Goal: Contribute content: Add original content to the website for others to see

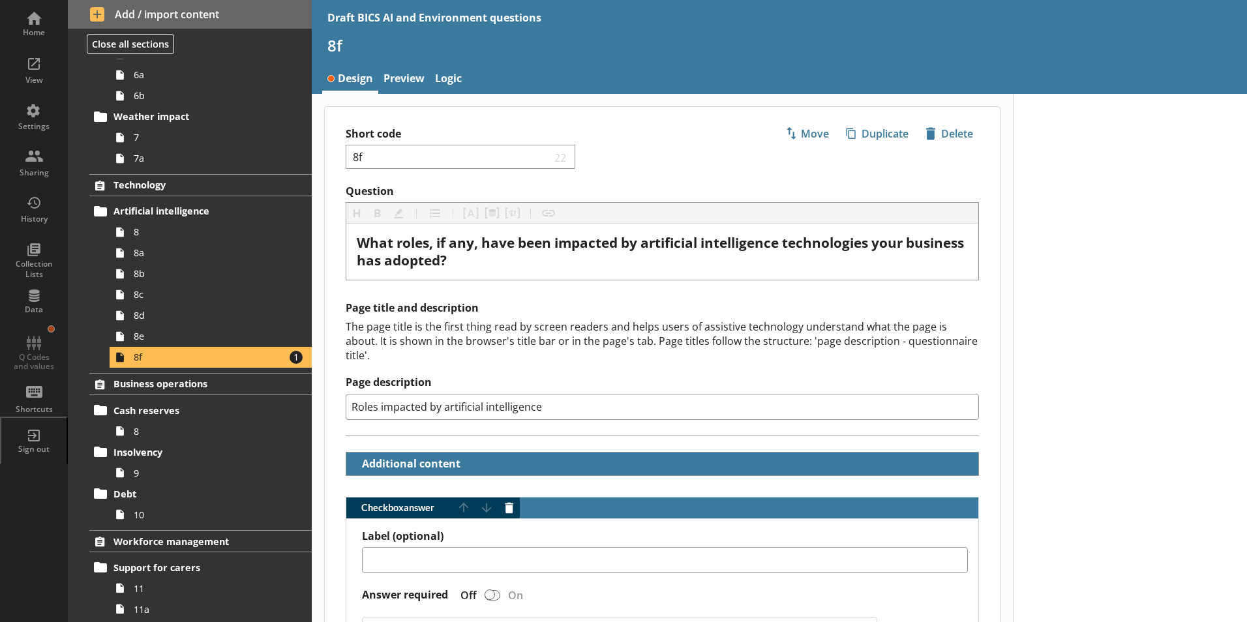
scroll to position [320, 0]
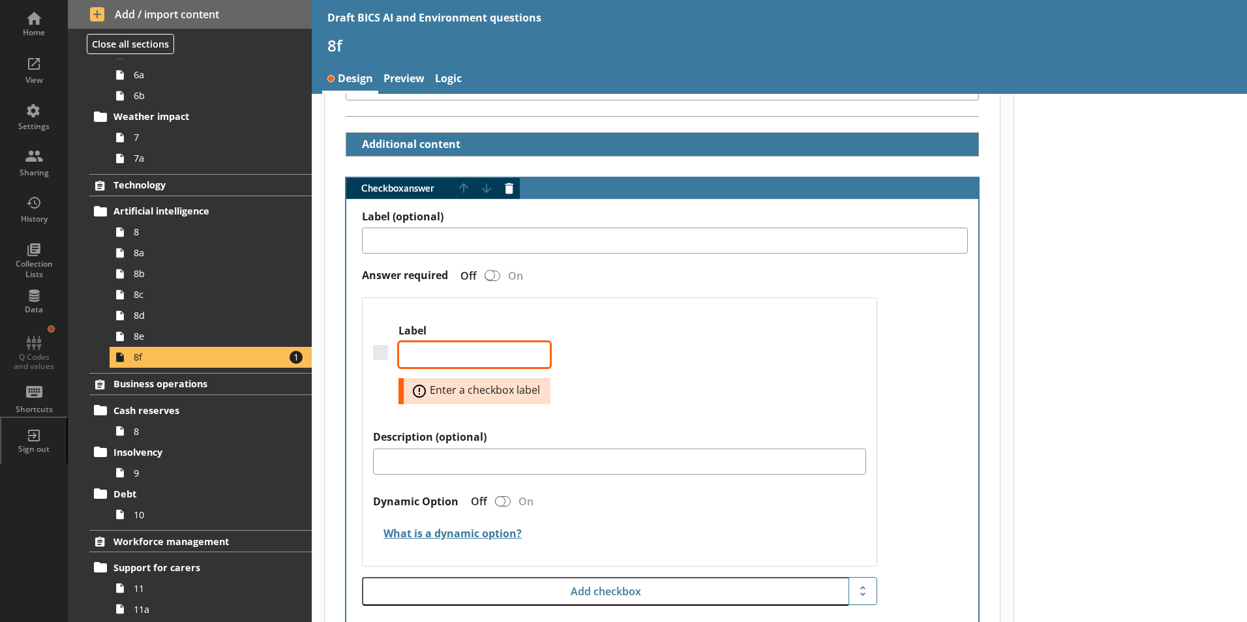
click at [480, 342] on textarea "Label" at bounding box center [475, 355] width 152 height 26
type textarea "A"
type textarea "x"
type textarea "Ad"
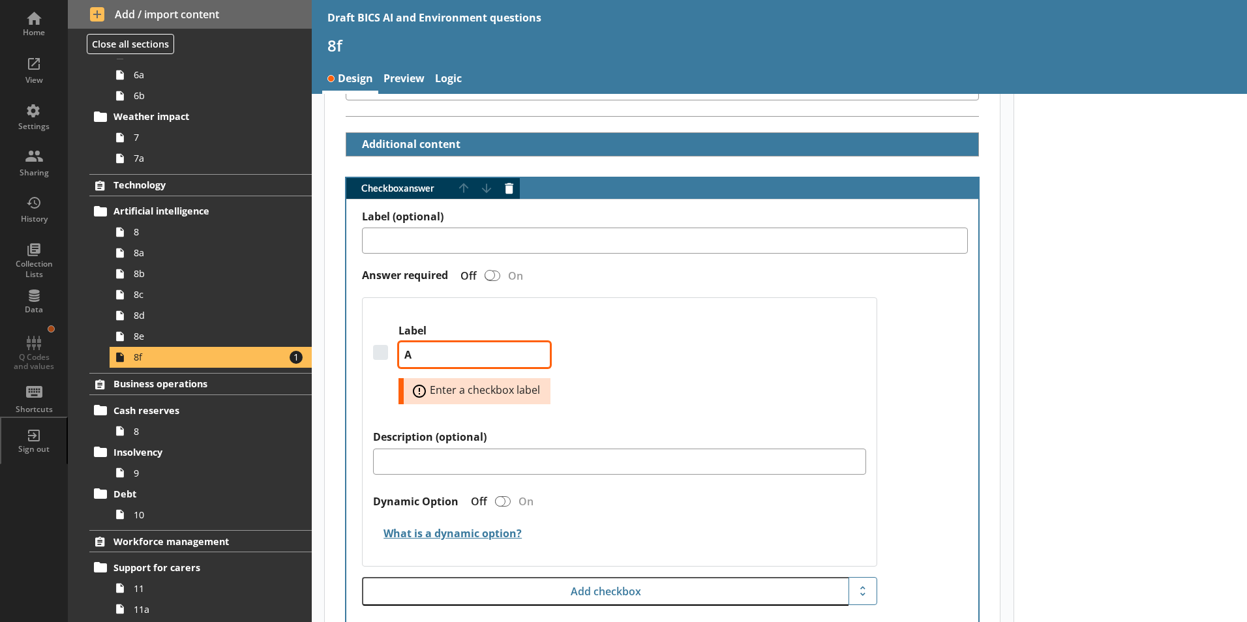
type textarea "x"
type textarea "Adm"
type textarea "x"
type textarea "Admi"
type textarea "x"
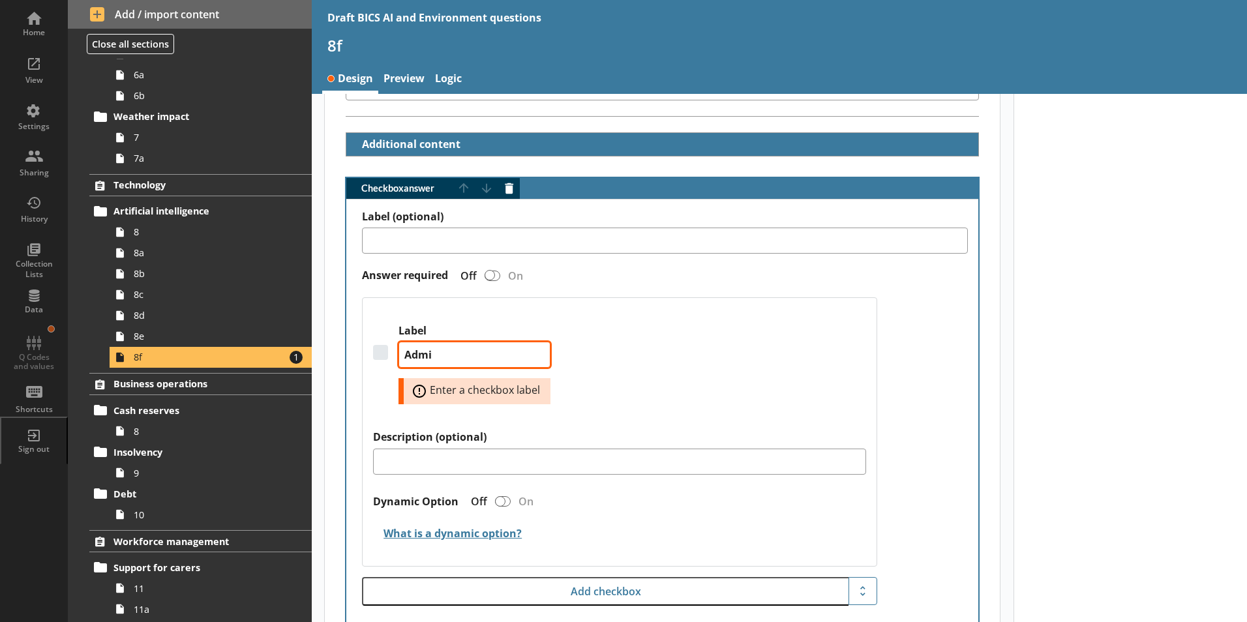
type textarea "Admin"
type textarea "x"
type textarea "Admini"
type textarea "x"
type textarea "Adminis"
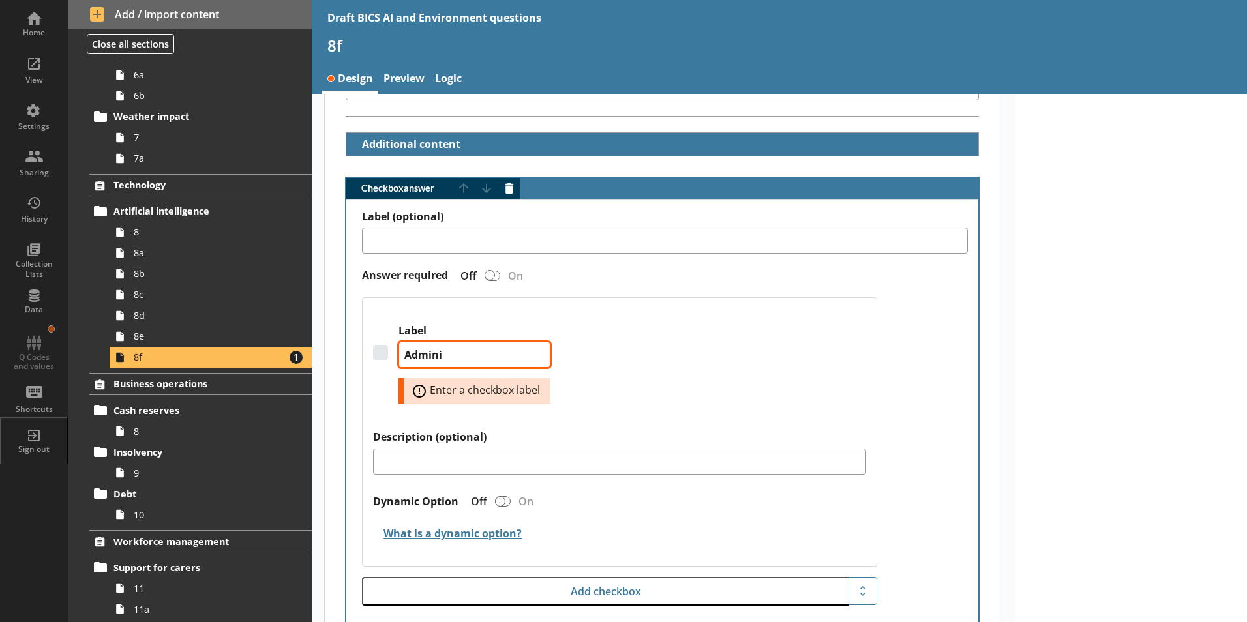
type textarea "x"
type textarea "Administ"
type textarea "x"
type textarea "Administr"
type textarea "x"
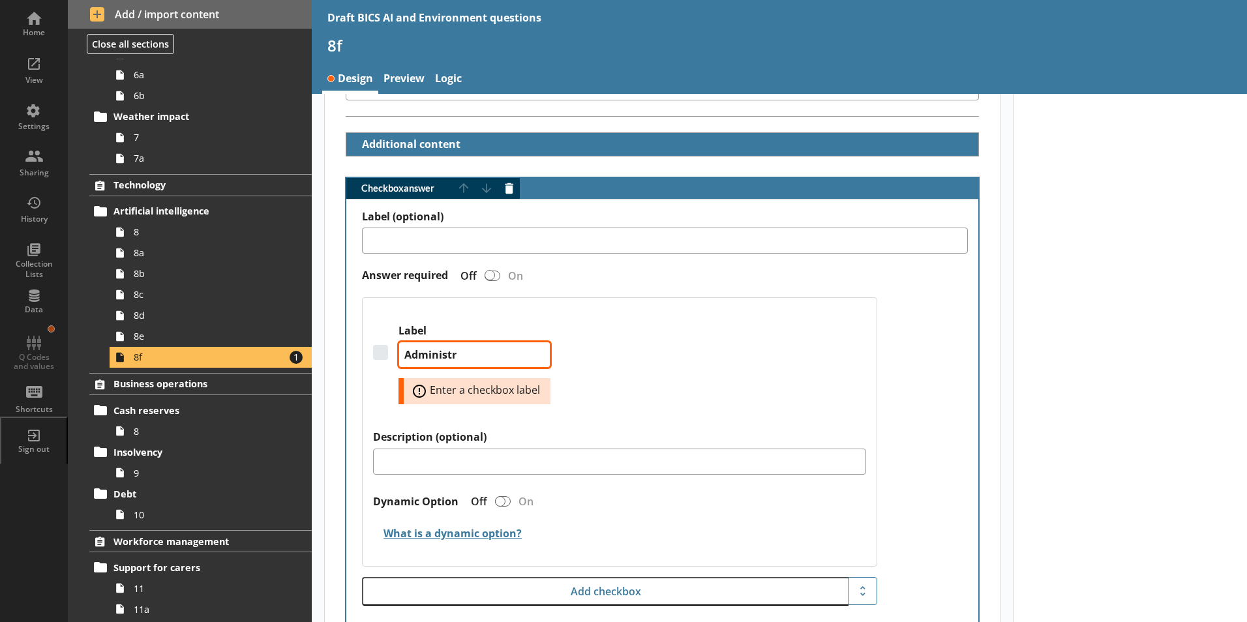
type textarea "Administra"
type textarea "x"
type textarea "Administrat"
type textarea "x"
type textarea "Administrati"
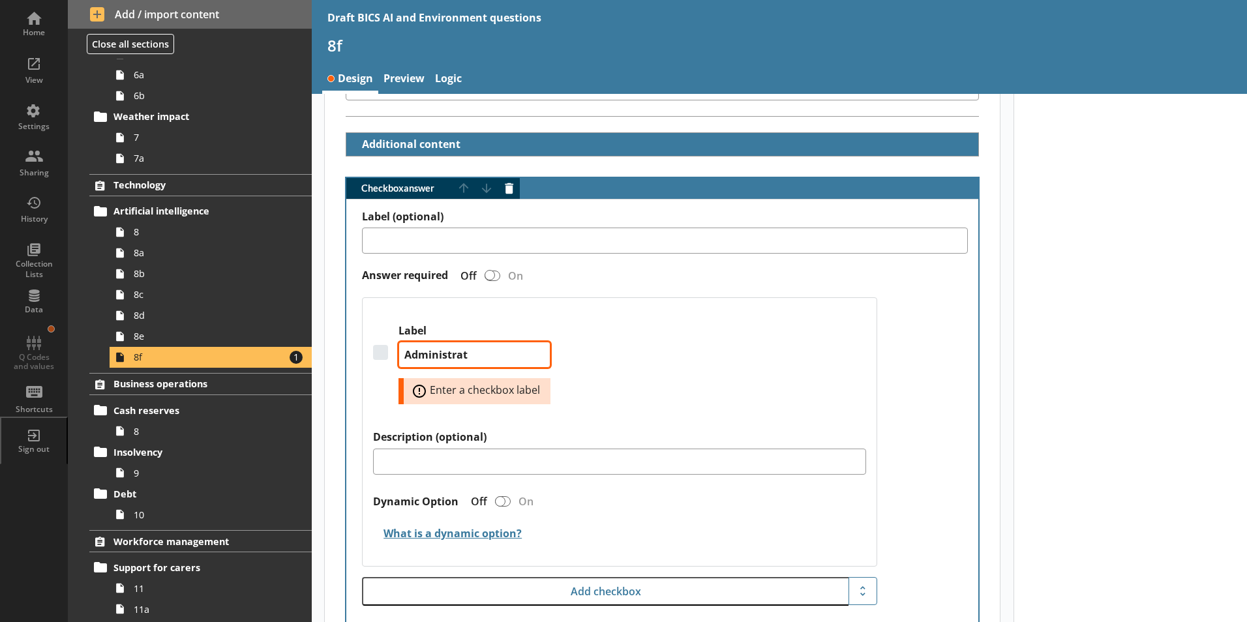
type textarea "x"
type textarea "Administrativ"
type textarea "x"
type textarea "Administrative"
type textarea "x"
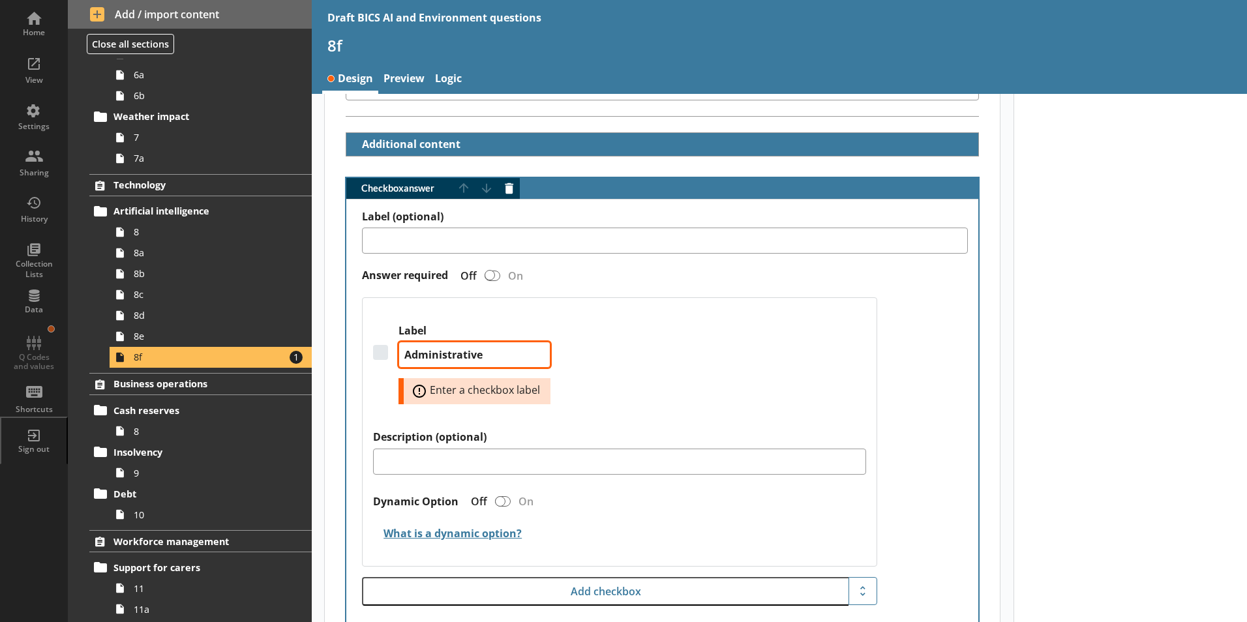
type textarea "Administrative"
type textarea "x"
type textarea "Administrative r"
type textarea "x"
type textarea "Administrative ro"
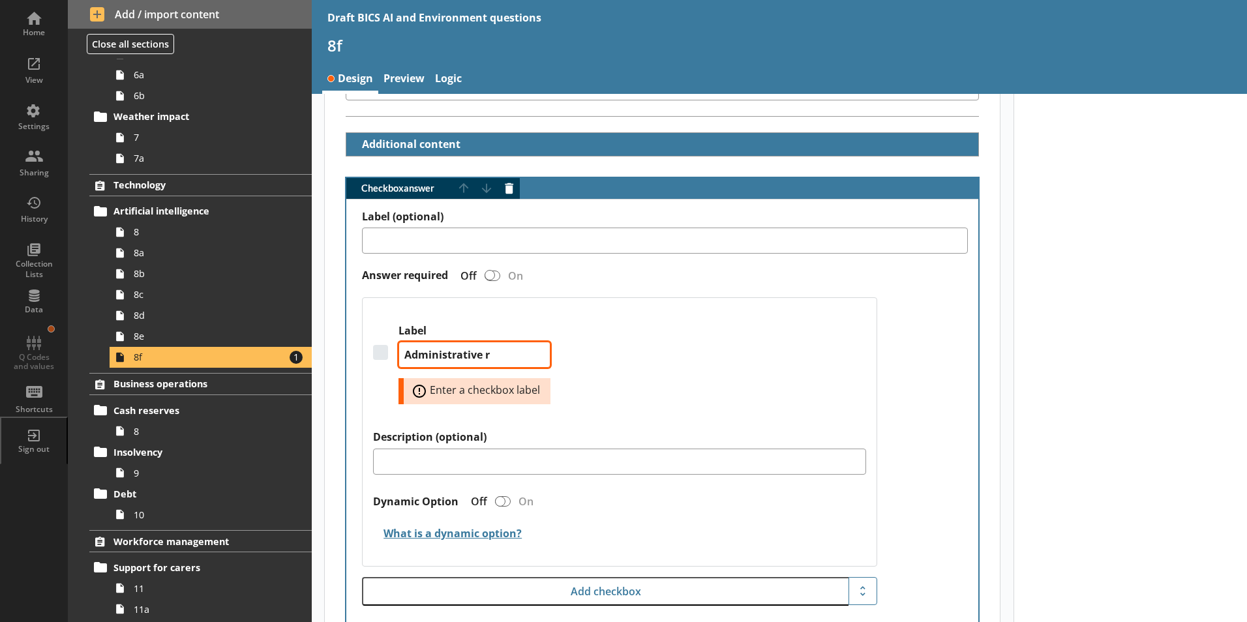
type textarea "x"
type textarea "Administrative rol"
type textarea "x"
type textarea "Administrative role"
type textarea "x"
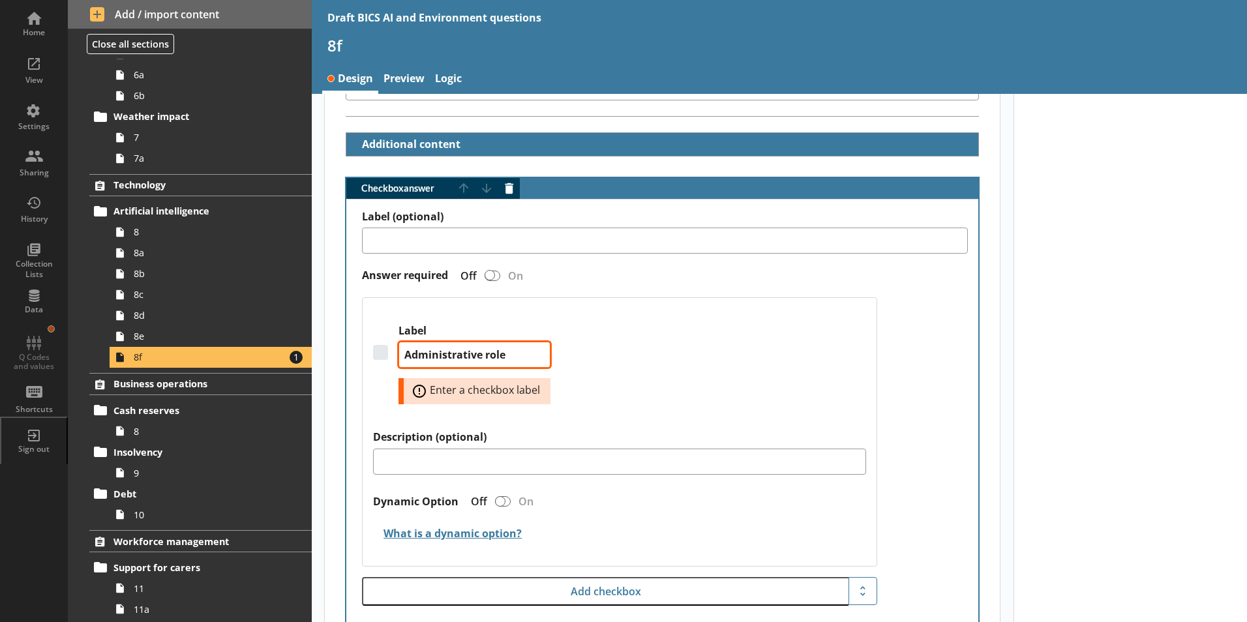
type textarea "Administrative roles"
type textarea "x"
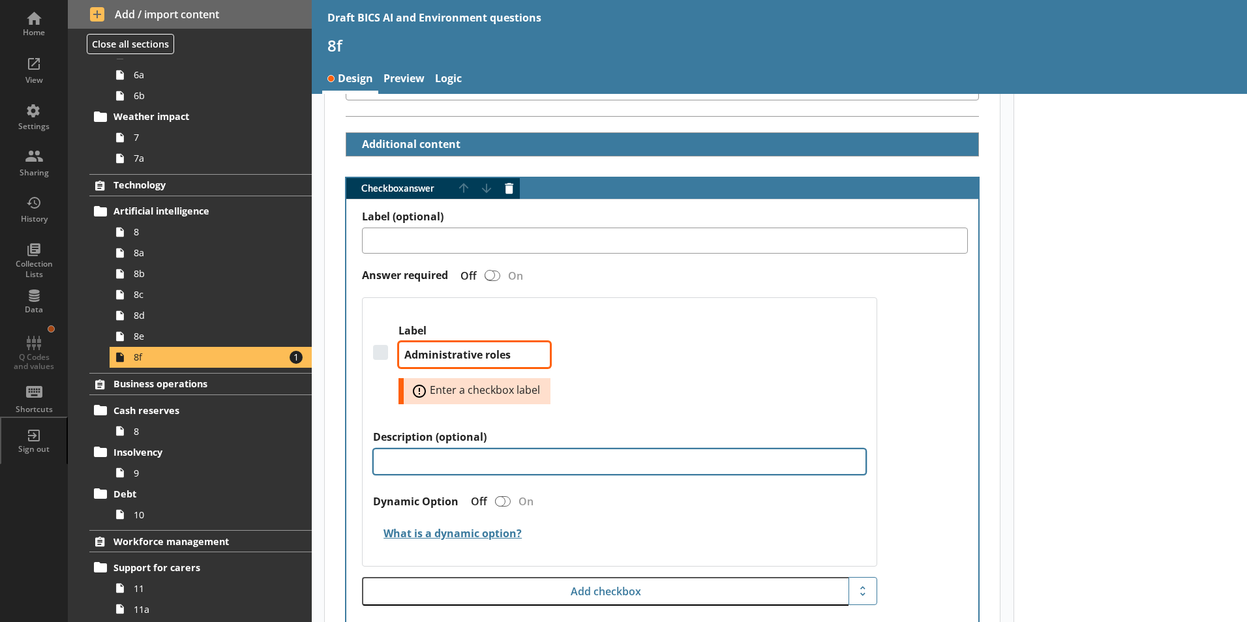
type textarea "Administrative roles"
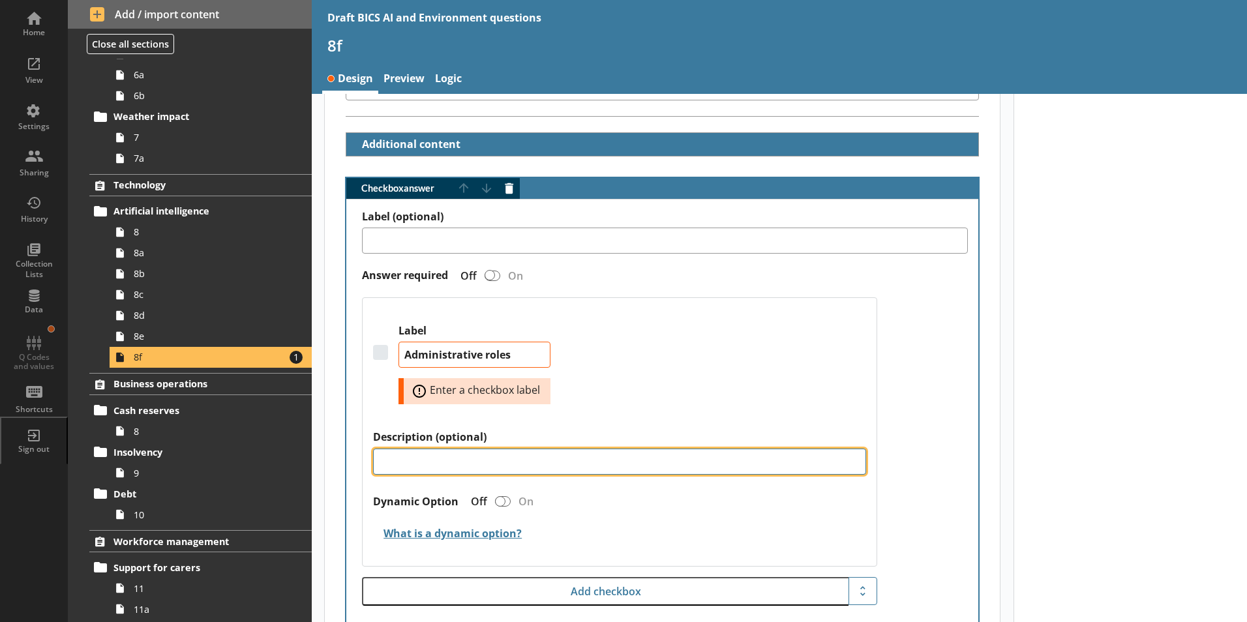
click at [459, 449] on textarea "Description (optional)" at bounding box center [619, 462] width 493 height 26
type textarea "F"
type textarea "x"
type textarea "Fo"
type textarea "x"
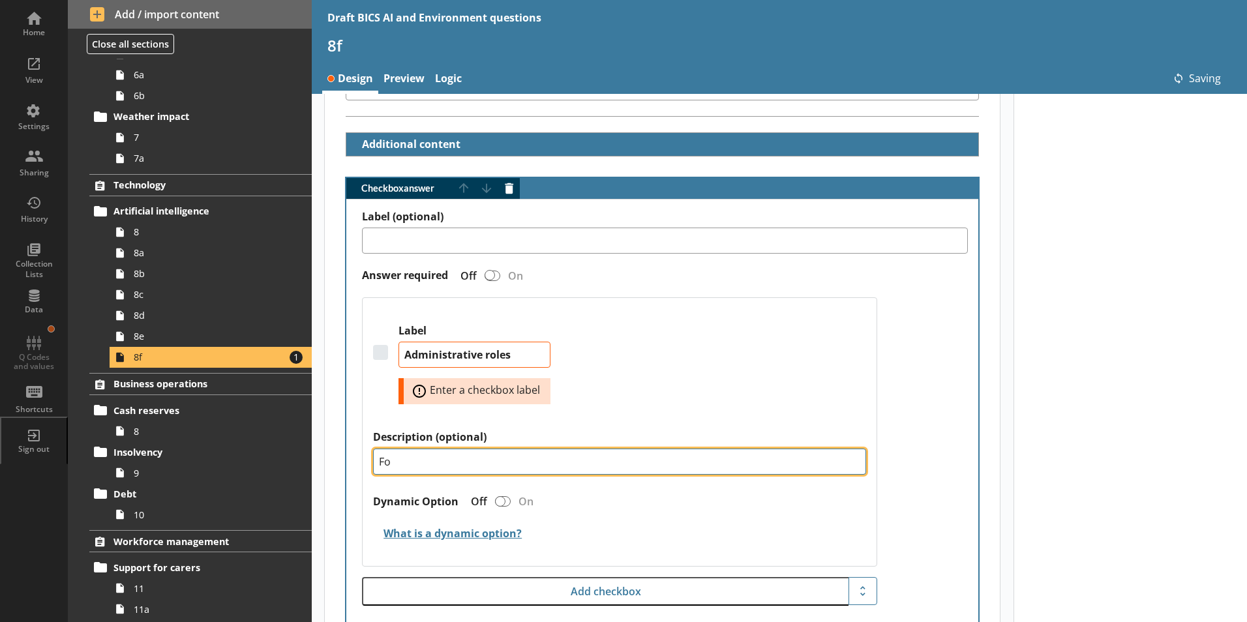
type textarea "For"
type textarea "x"
type textarea "For"
type textarea "x"
type textarea "For e"
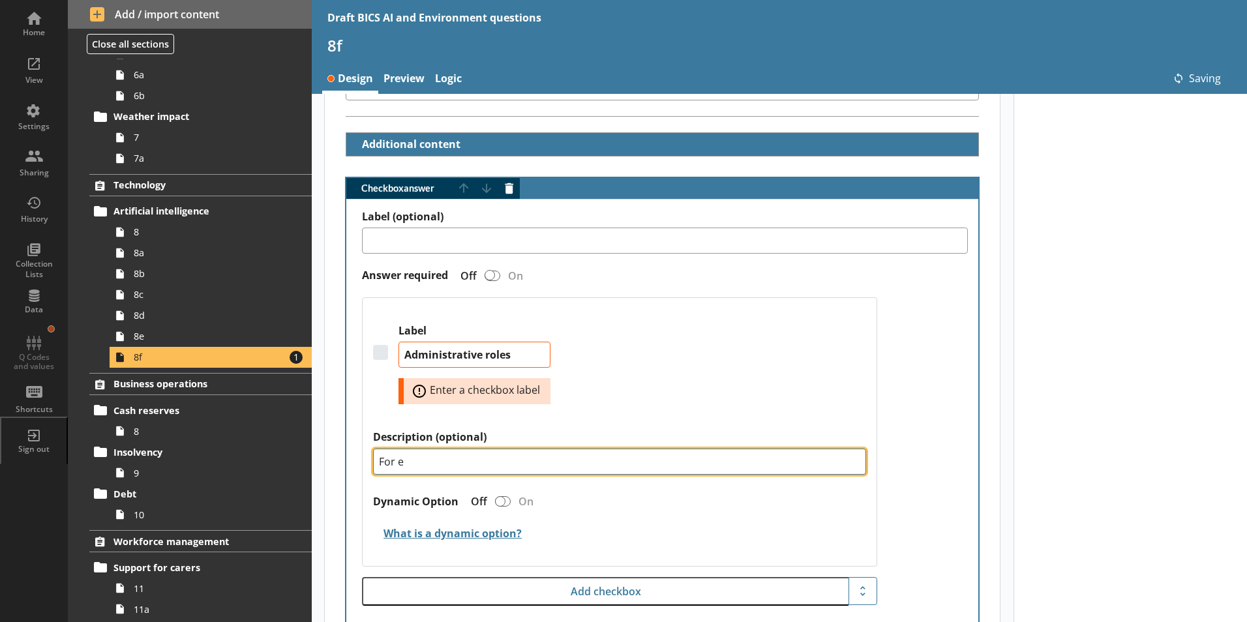
type textarea "x"
type textarea "For ex"
type textarea "x"
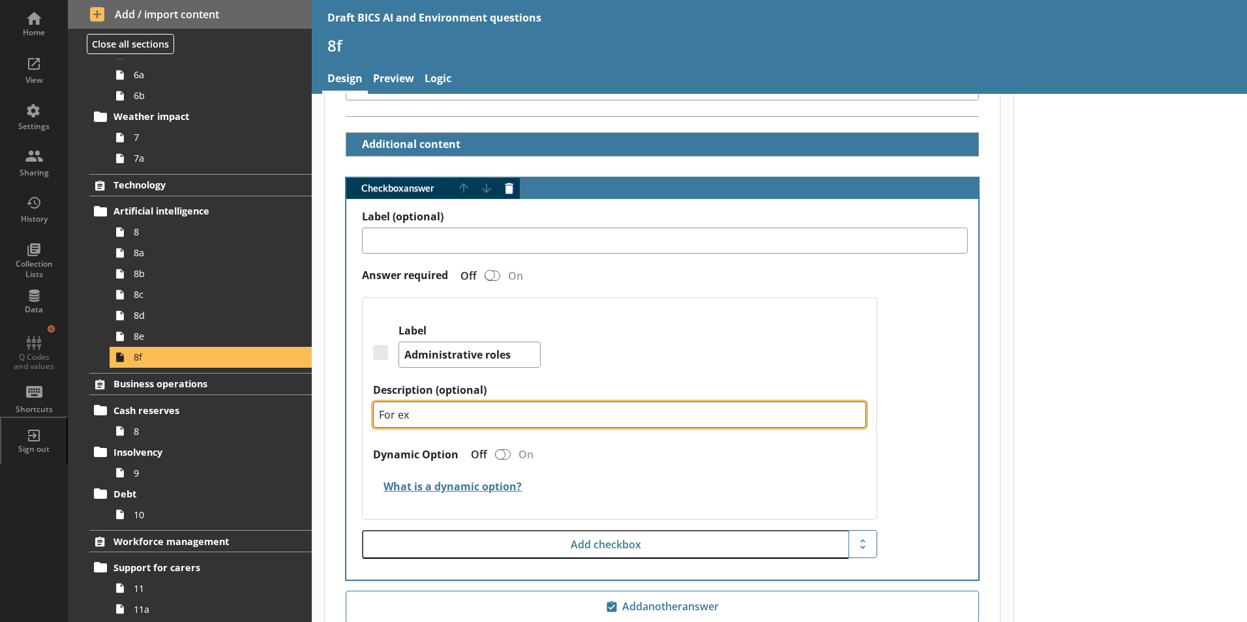
type textarea "For exa"
type textarea "x"
type textarea "For exam"
type textarea "x"
type textarea "For examp"
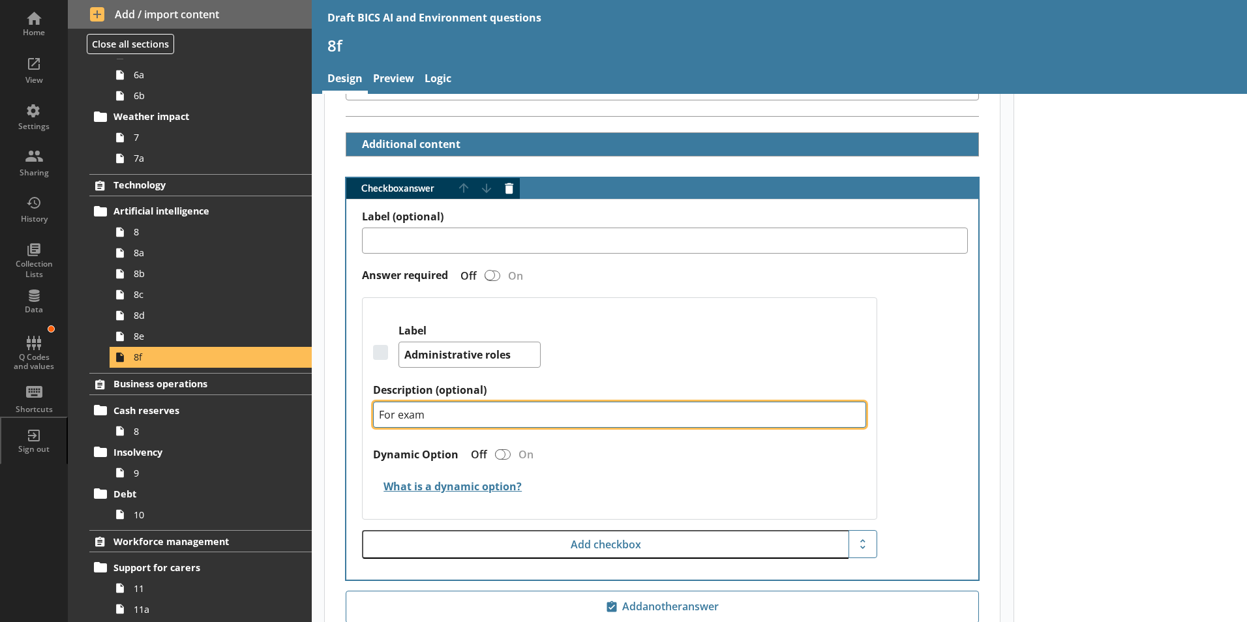
type textarea "x"
type textarea "For exampl"
type textarea "x"
type textarea "For example"
type textarea "x"
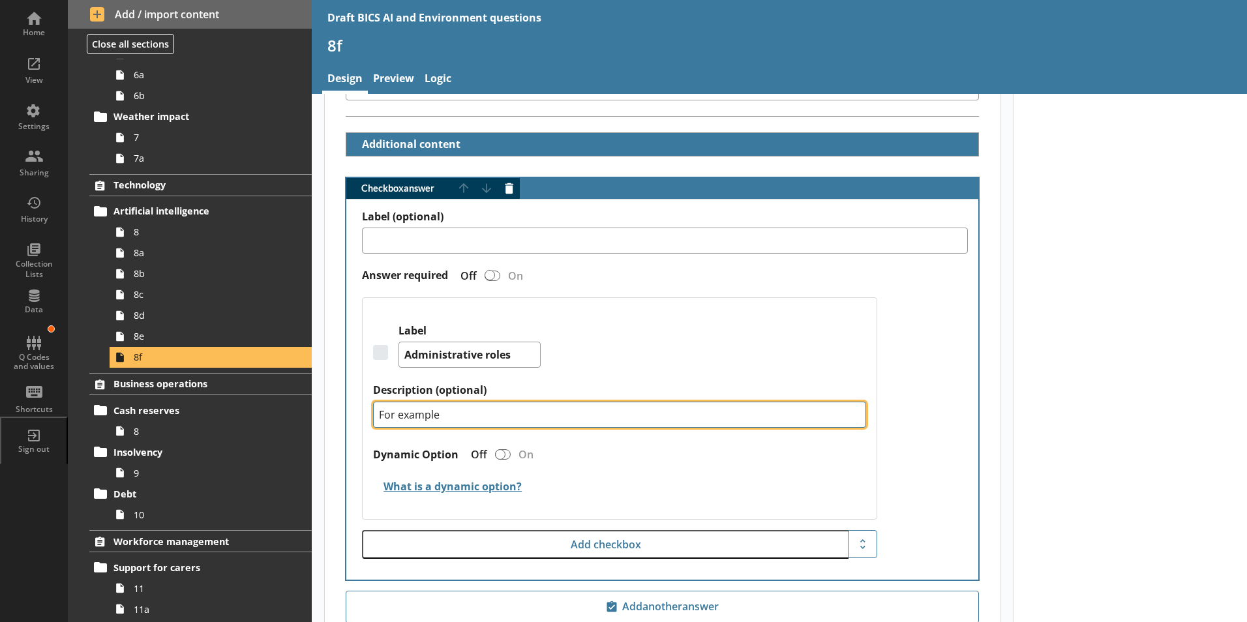
type textarea "For example"
type textarea "x"
click at [455, 402] on textarea "For example" at bounding box center [619, 415] width 493 height 26
type textarea "For example f"
type textarea "x"
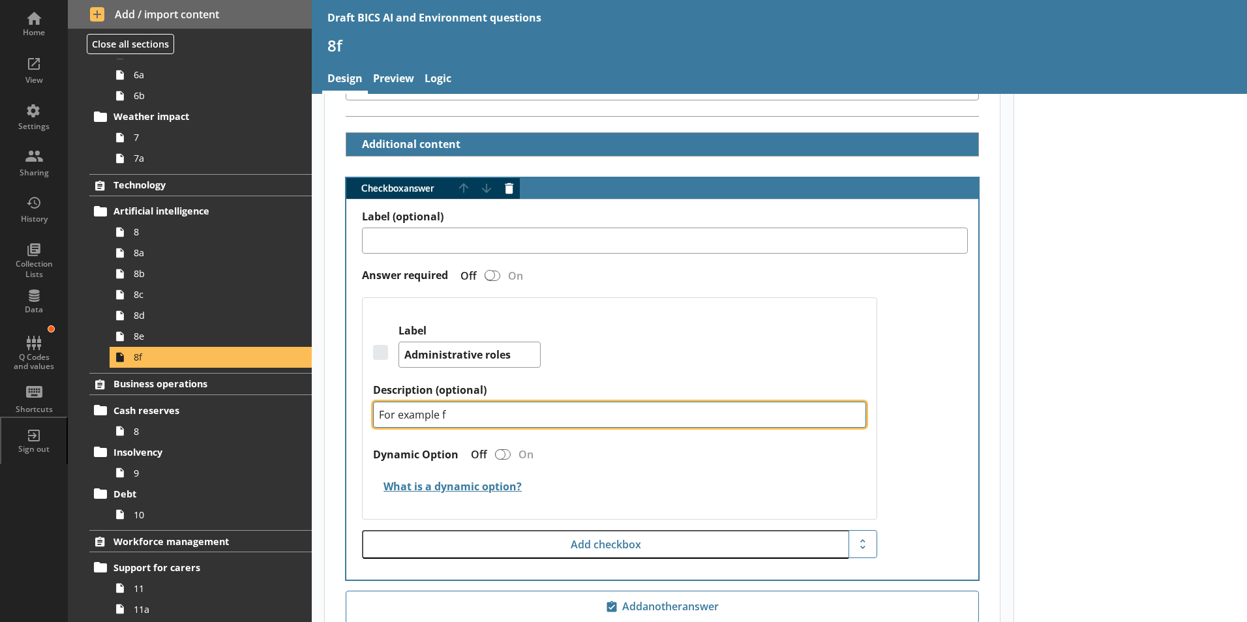
type textarea "For example fi"
type textarea "x"
type textarea "For example fin"
type textarea "x"
type textarea "For example fina"
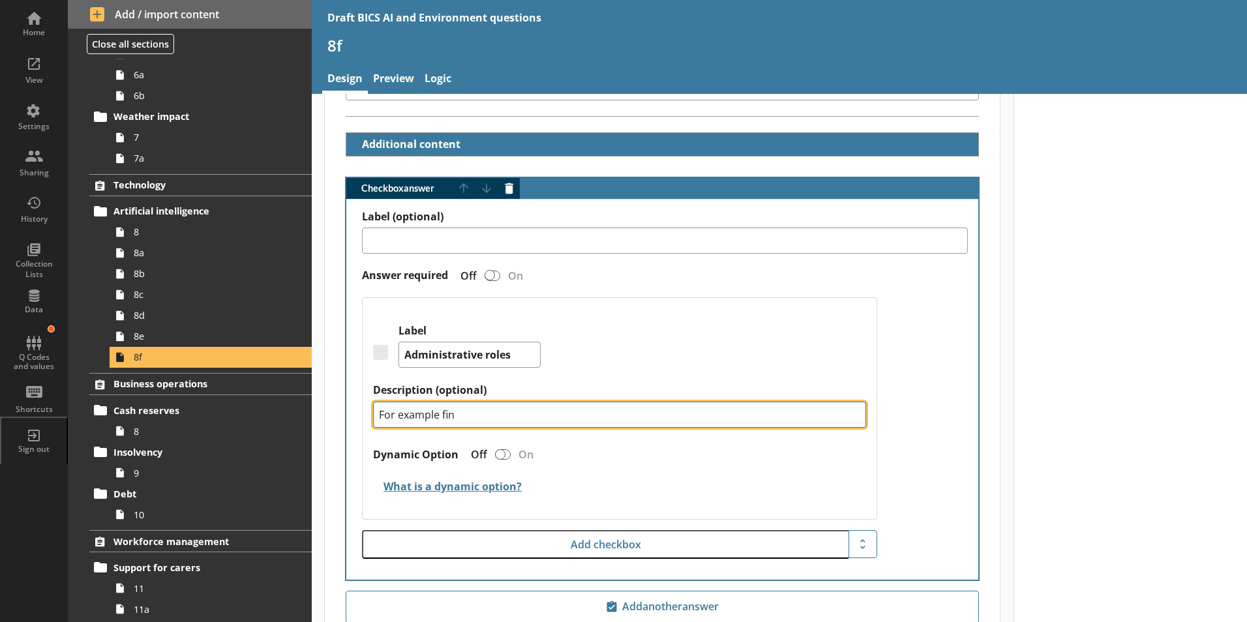
type textarea "x"
type textarea "For example [PERSON_NAME]"
type textarea "x"
type textarea "For example financ"
type textarea "x"
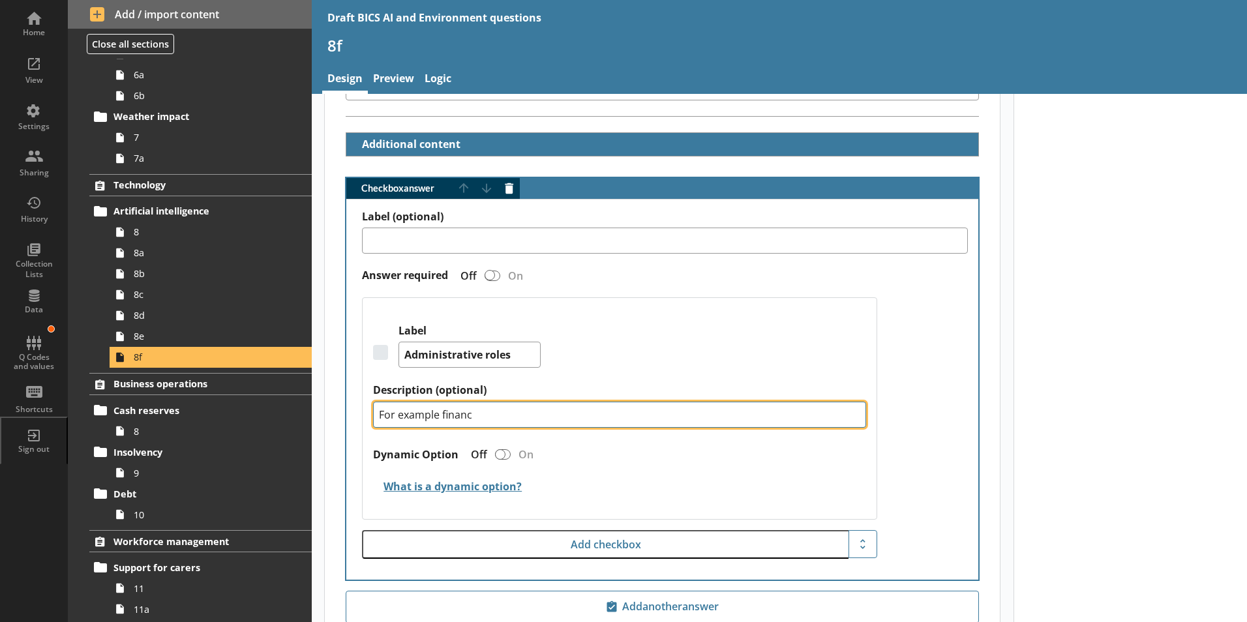
type textarea "For example finance"
type textarea "x"
type textarea "For example finance,"
type textarea "x"
type textarea "For example finance,"
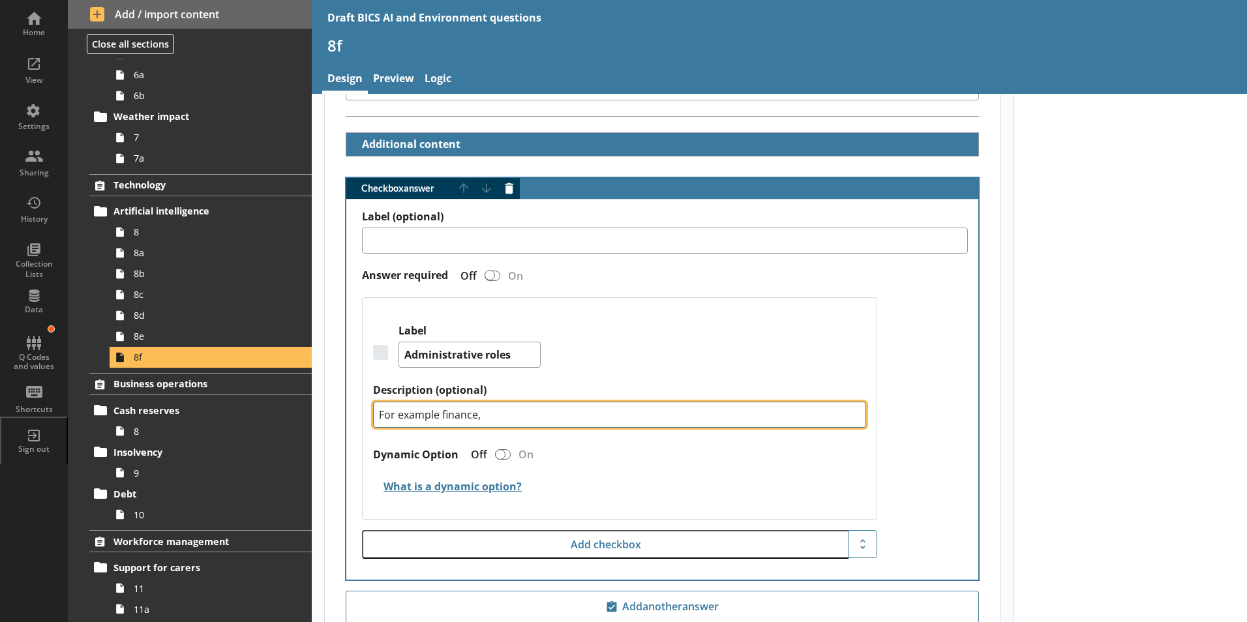
type textarea "x"
type textarea "For example finance, a"
type textarea "x"
type textarea "For example finance, ac"
type textarea "x"
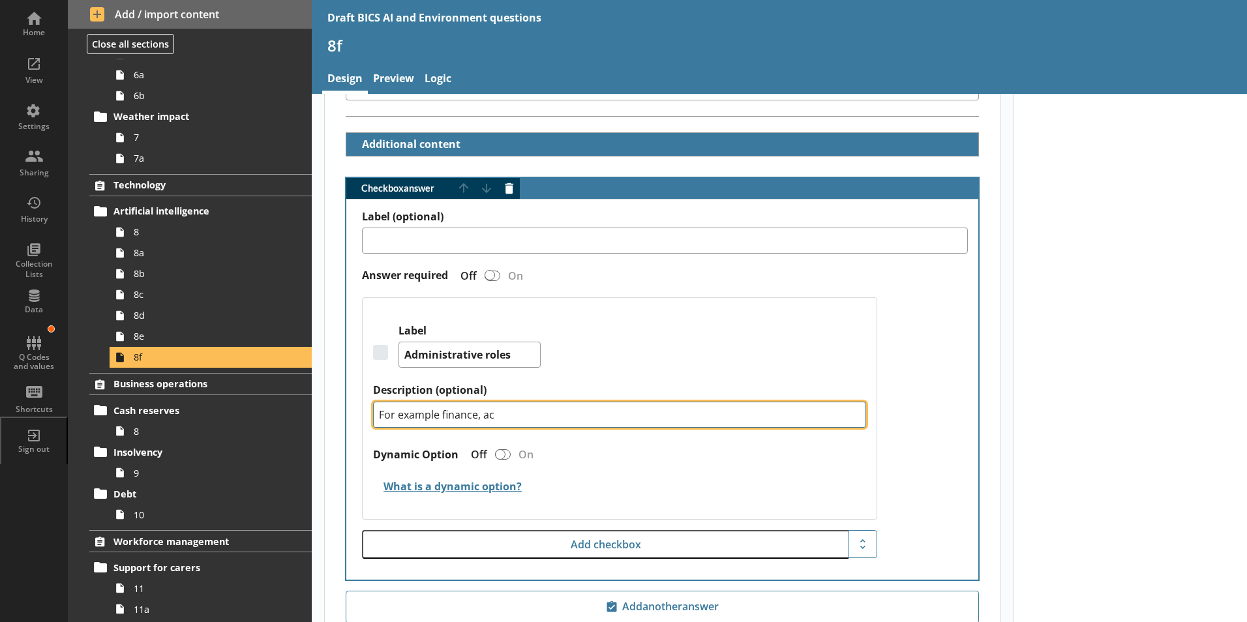
type textarea "For example finance, acc"
type textarea "x"
type textarea "For example finance, acco"
type textarea "x"
type textarea "For example finance, accou"
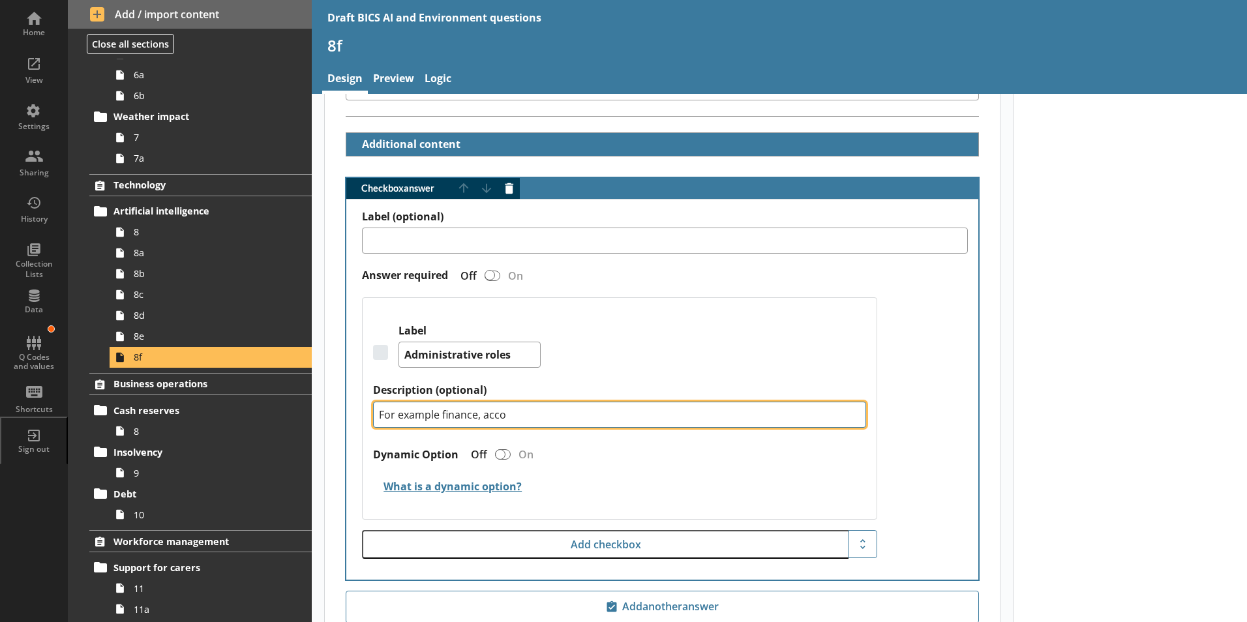
type textarea "x"
type textarea "For example finance, accoun"
type textarea "x"
type textarea "For example finance, account"
type textarea "x"
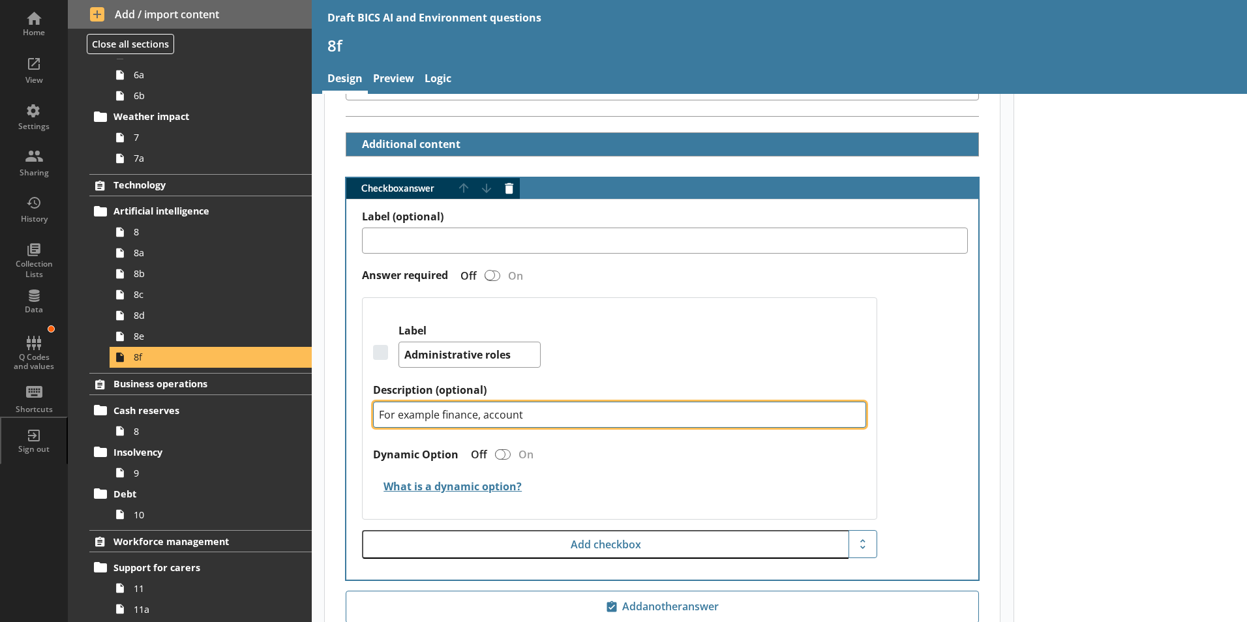
type textarea "For example finance, accounti"
type textarea "x"
type textarea "For example finance, accountin"
type textarea "x"
type textarea "For example finance, accounting"
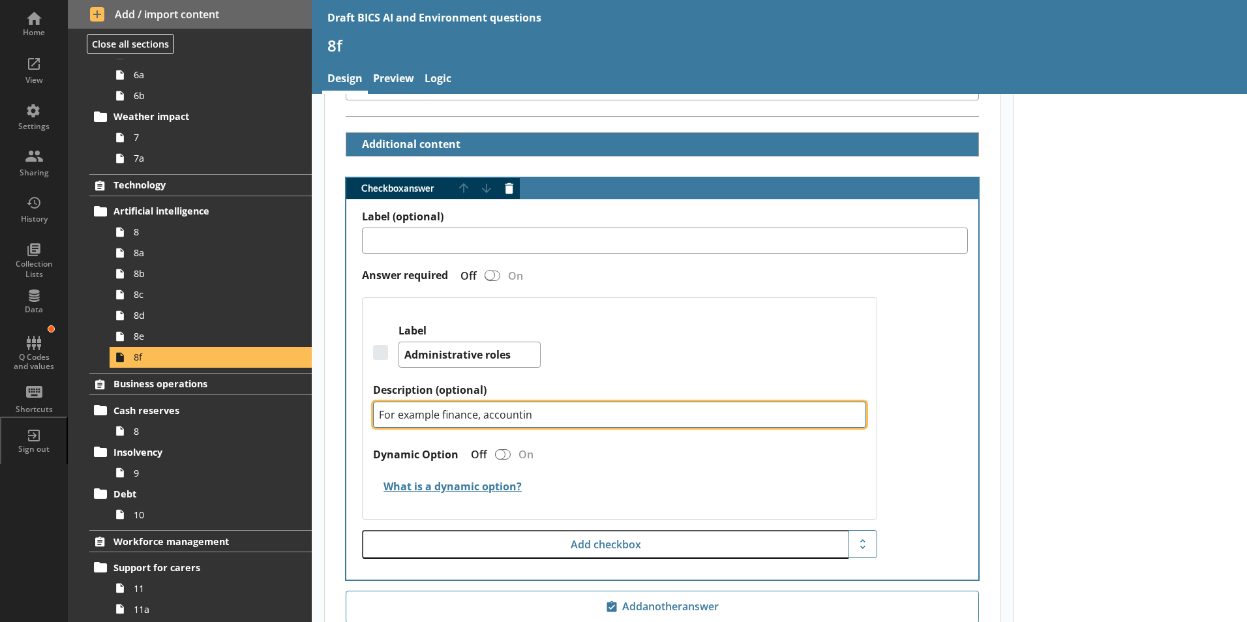
type textarea "x"
type textarea "For example finance, accounting,"
type textarea "x"
type textarea "For example finance, accounting,"
type textarea "x"
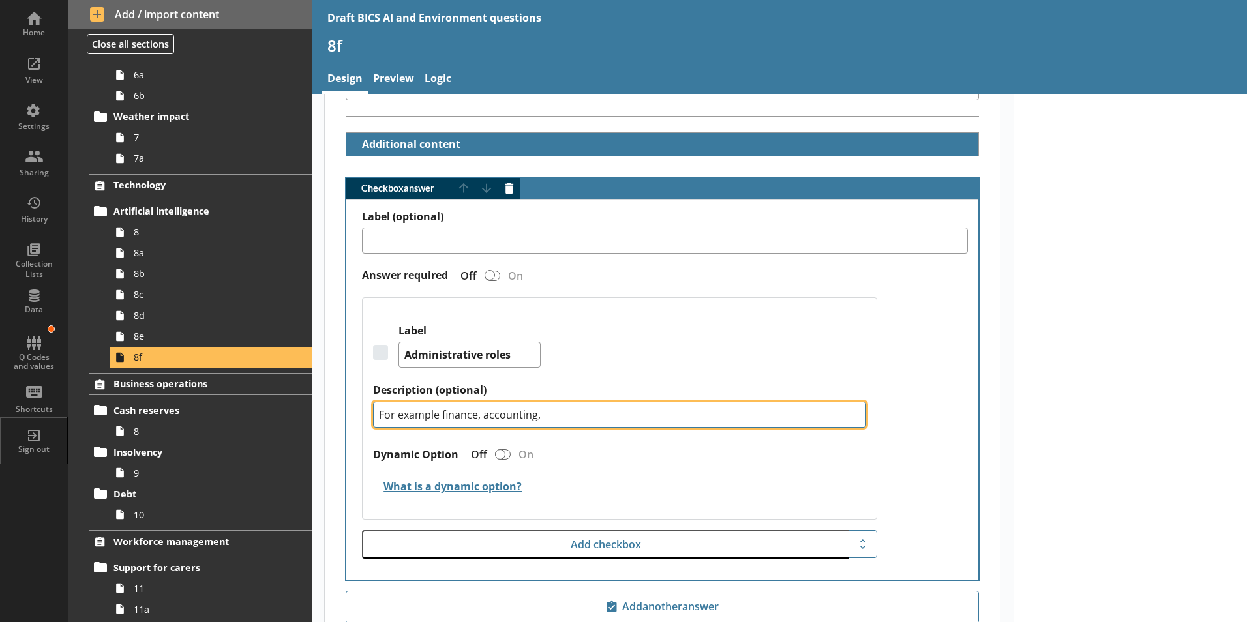
click at [441, 402] on textarea "For example finance, accounting," at bounding box center [619, 415] width 493 height 26
type textarea "For example rfinance, accounting,"
type textarea "x"
type textarea "For example rofinance, accounting,"
type textarea "x"
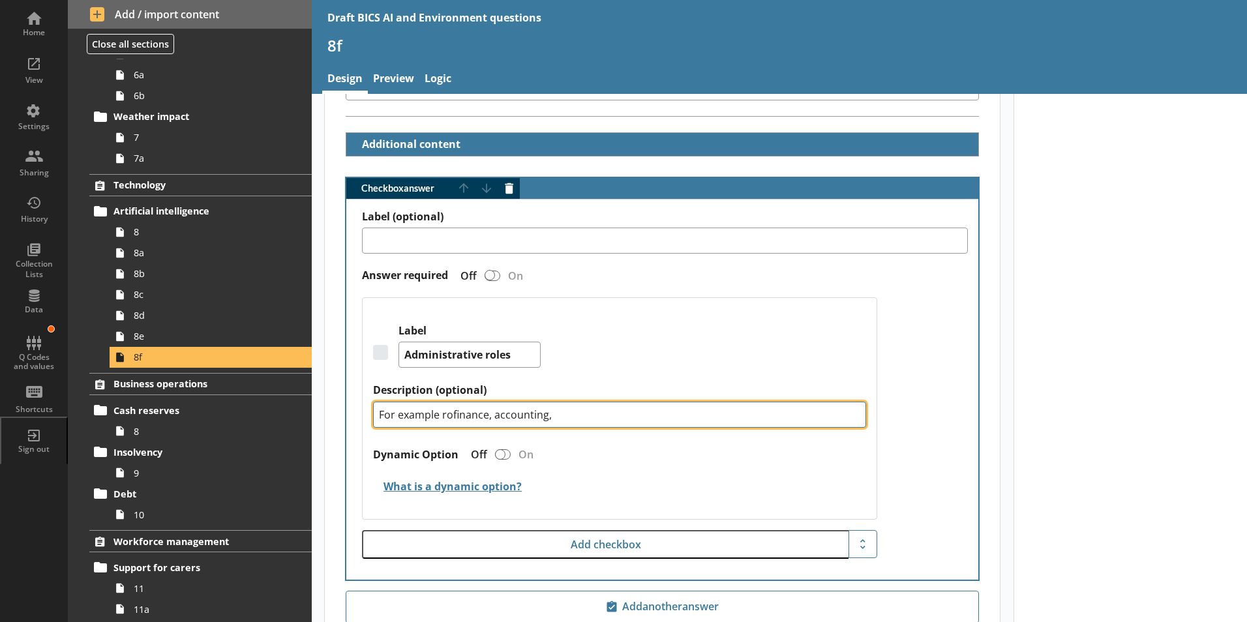
type textarea "For example rolfinance, accounting,"
type textarea "x"
type textarea "For example rolefinance, accounting,"
type textarea "x"
type textarea "For example rolesfinance, accounting,"
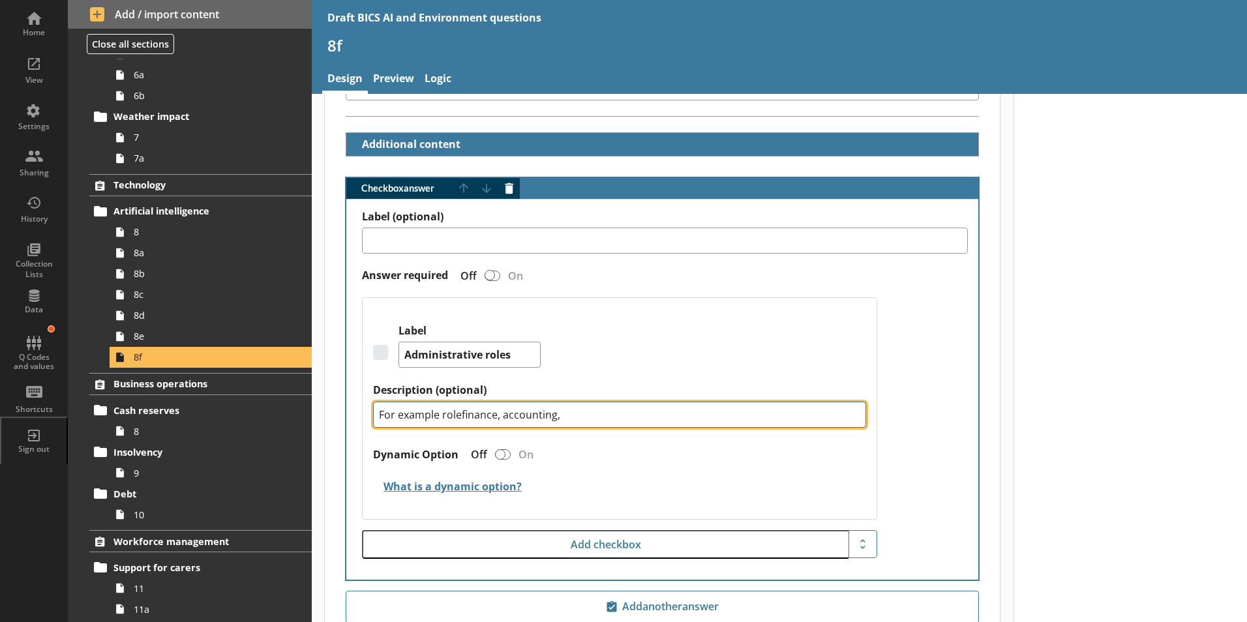
type textarea "x"
type textarea "For example roles finance, accounting,"
type textarea "x"
type textarea "For example roles ifinance, accounting,"
type textarea "x"
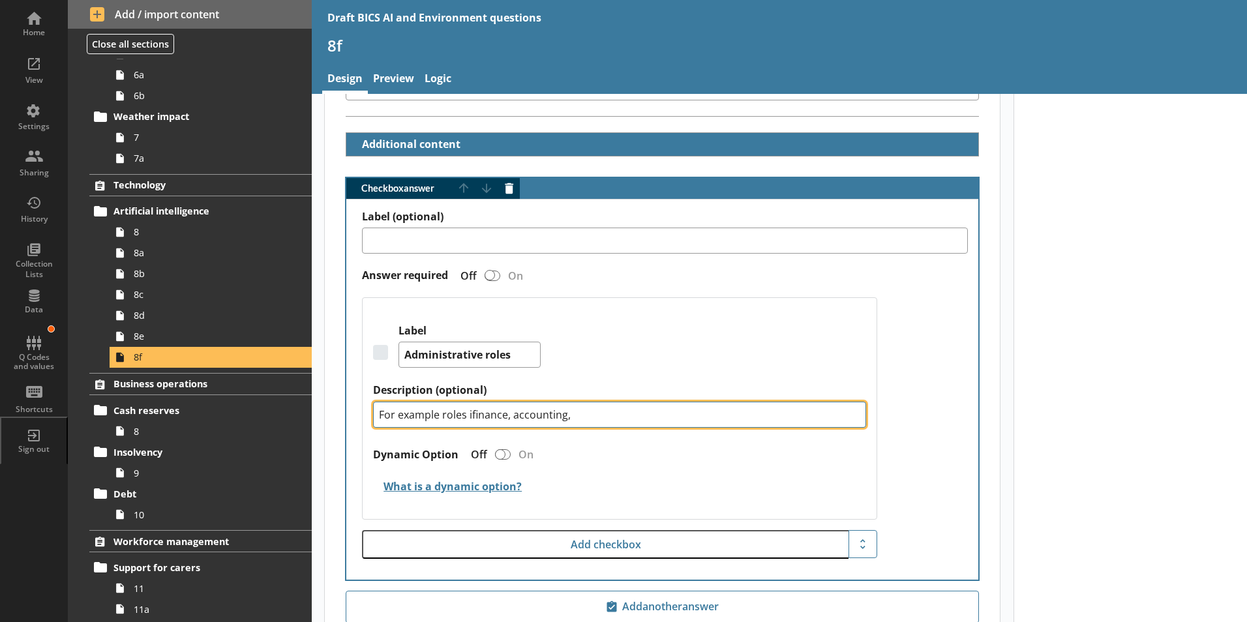
type textarea "For example roles infinance, accounting,"
type textarea "x"
type textarea "For example roles in finance, accounting,"
type textarea "x"
click at [592, 408] on textarea "For example roles in finance, accounting," at bounding box center [619, 415] width 493 height 26
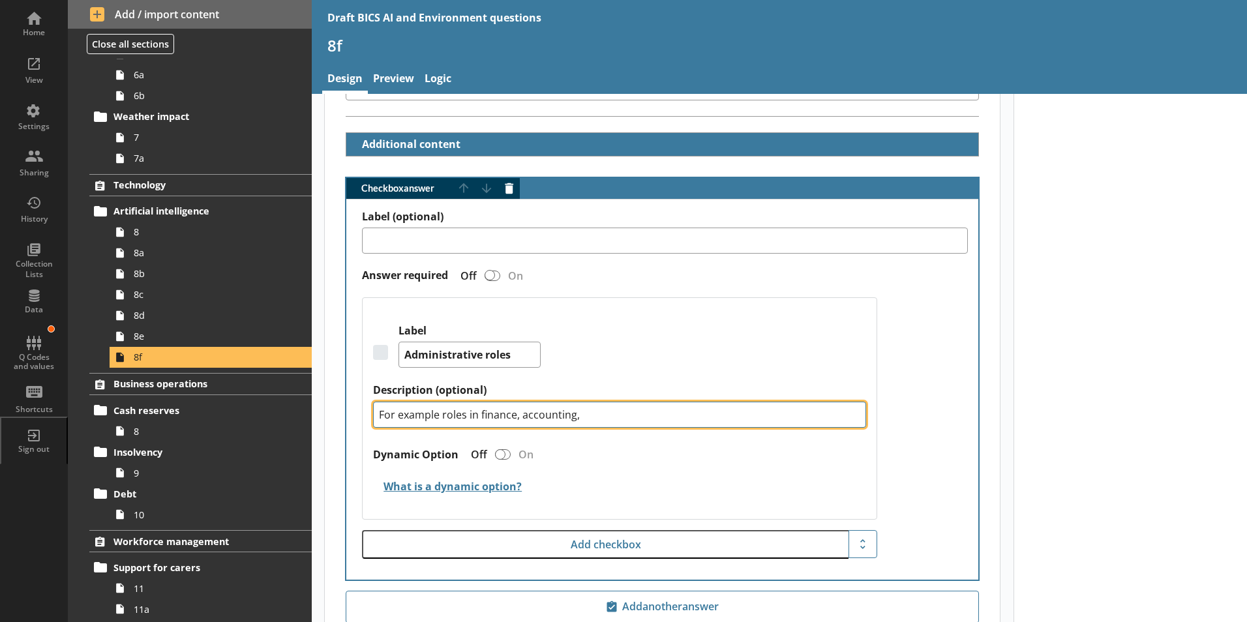
type textarea "For example roles in finance, accounting, t"
type textarea "x"
type textarea "For example roles in finance, accounting, tr"
type textarea "x"
type textarea "For example roles in finance, accounting, tre"
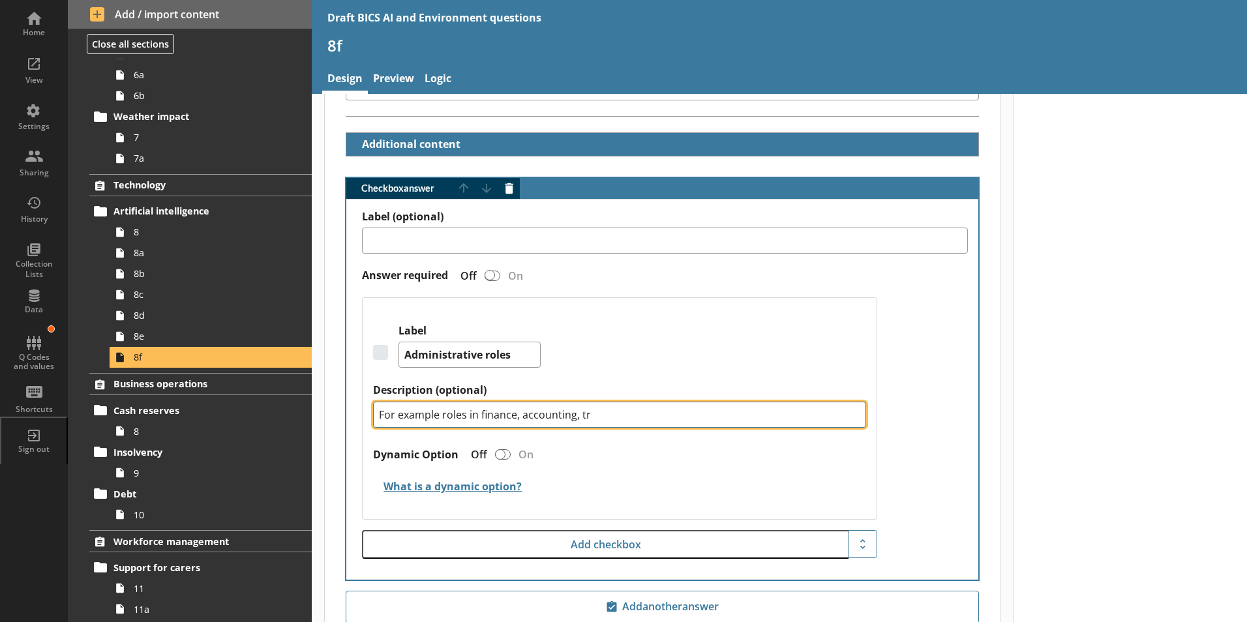
type textarea "x"
type textarea "For example roles in finance, accounting, trea"
type textarea "x"
type textarea "For example roles in finance, accounting, treas"
type textarea "x"
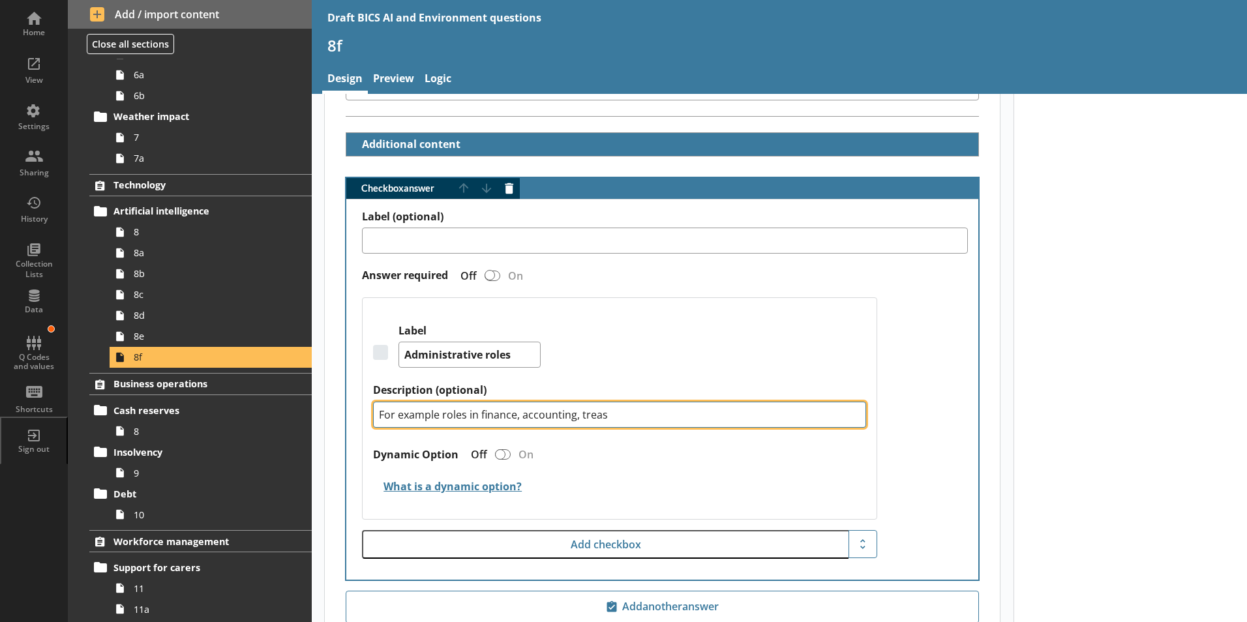
type textarea "For example roles in finance, accounting, treasu"
type textarea "x"
type textarea "For example roles in finance, accounting, treasur"
type textarea "x"
type textarea "For example roles in finance, accounting, treasury"
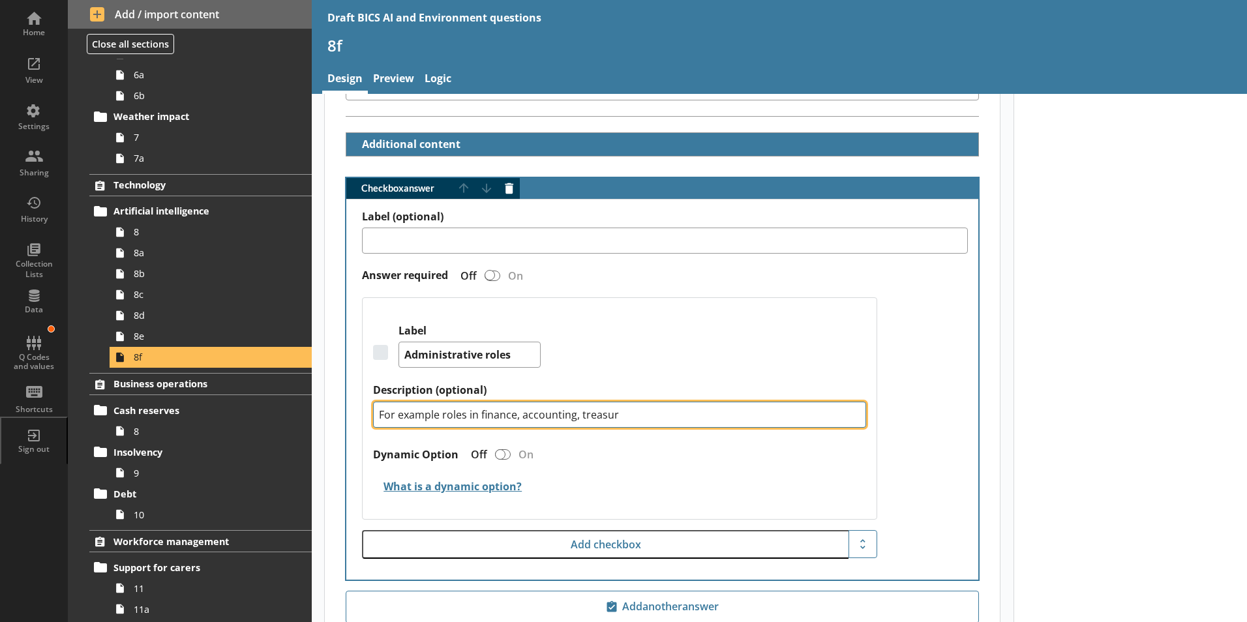
type textarea "x"
type textarea "For example roles in finance, accounting, treasury"
type textarea "x"
type textarea "For example roles in finance, accounting, treasury"
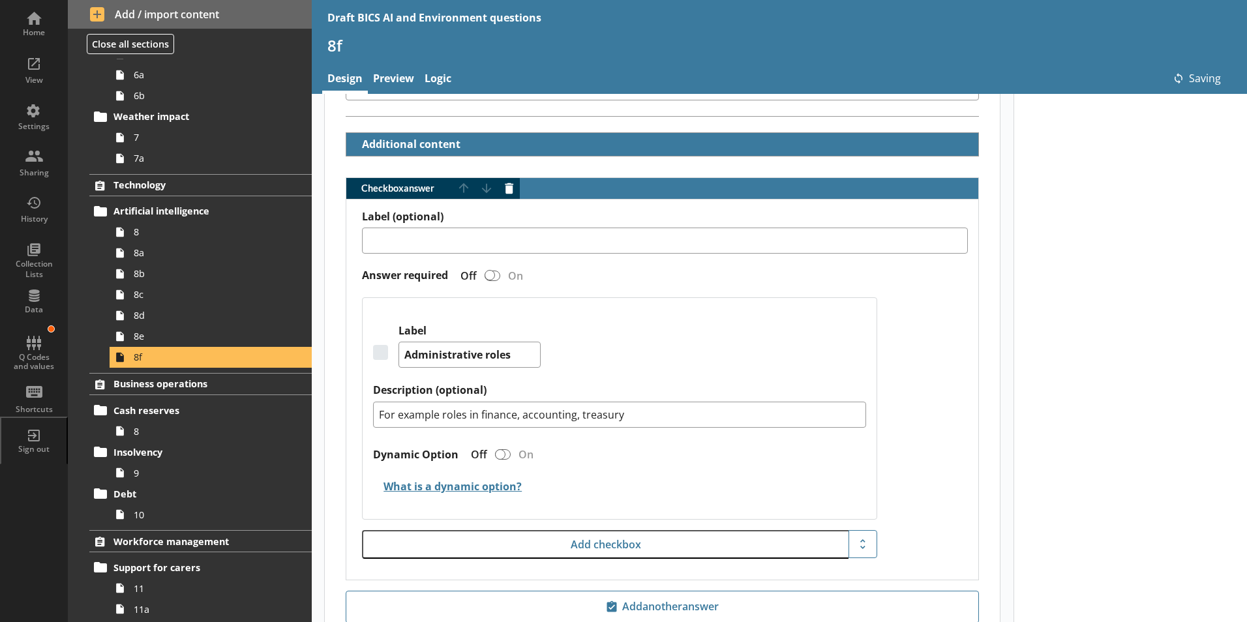
click at [691, 444] on div "Dynamic Option Off On" at bounding box center [619, 458] width 493 height 29
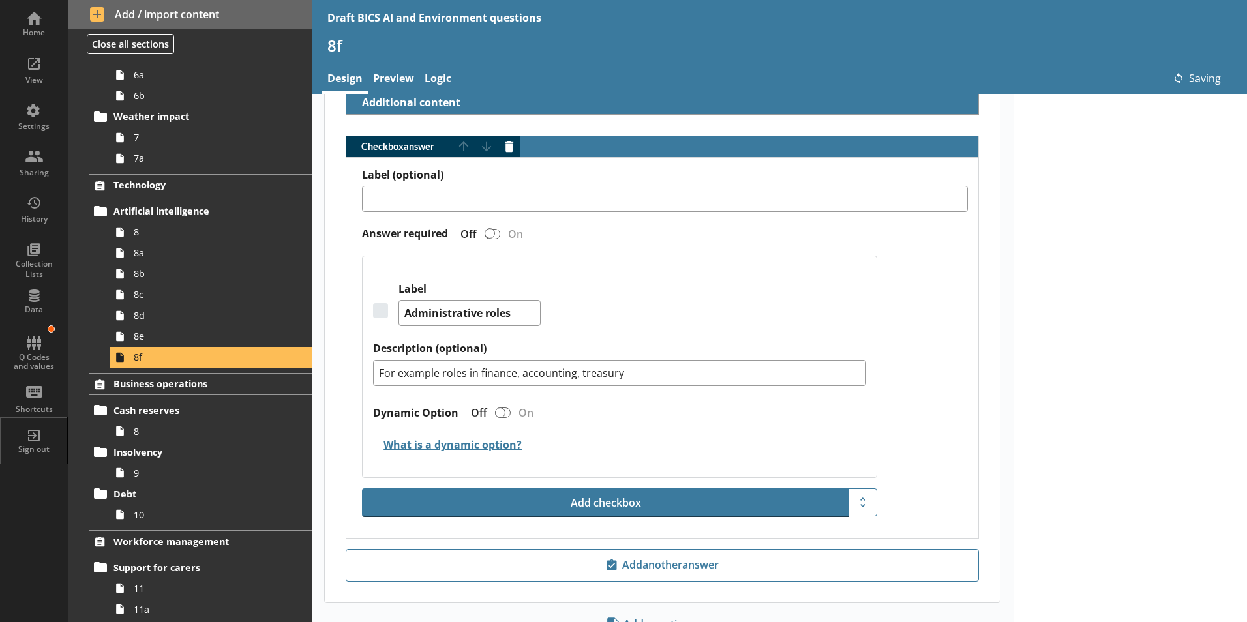
scroll to position [402, 0]
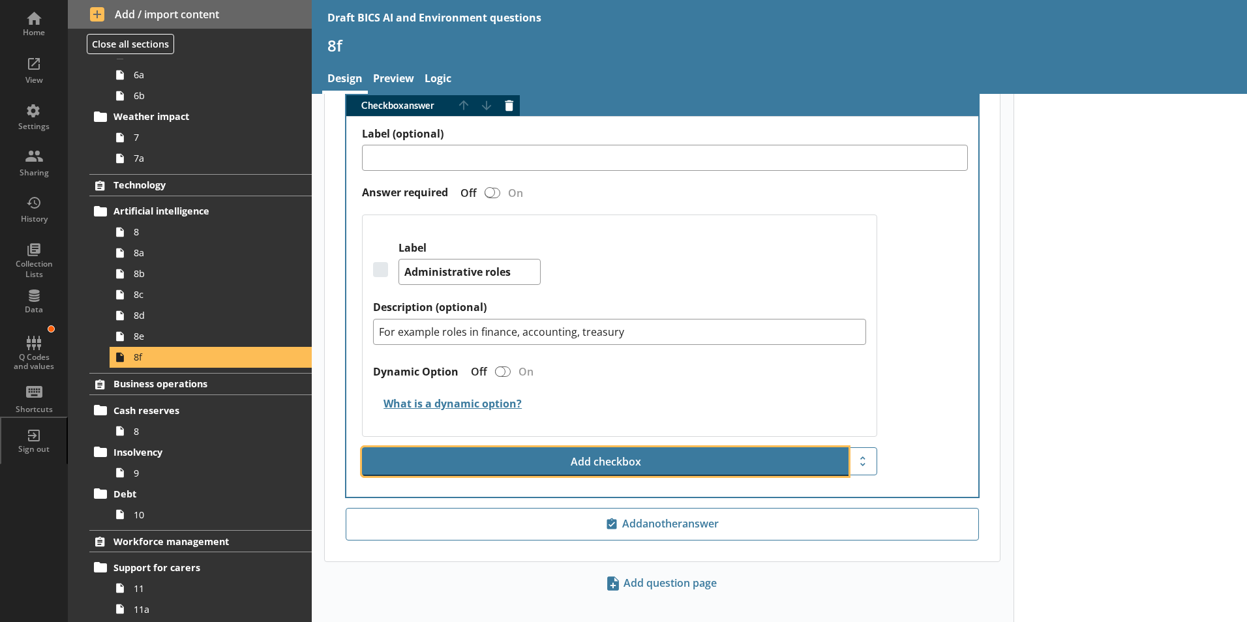
click at [639, 455] on button "Add checkbox" at bounding box center [605, 461] width 487 height 29
type textarea "x"
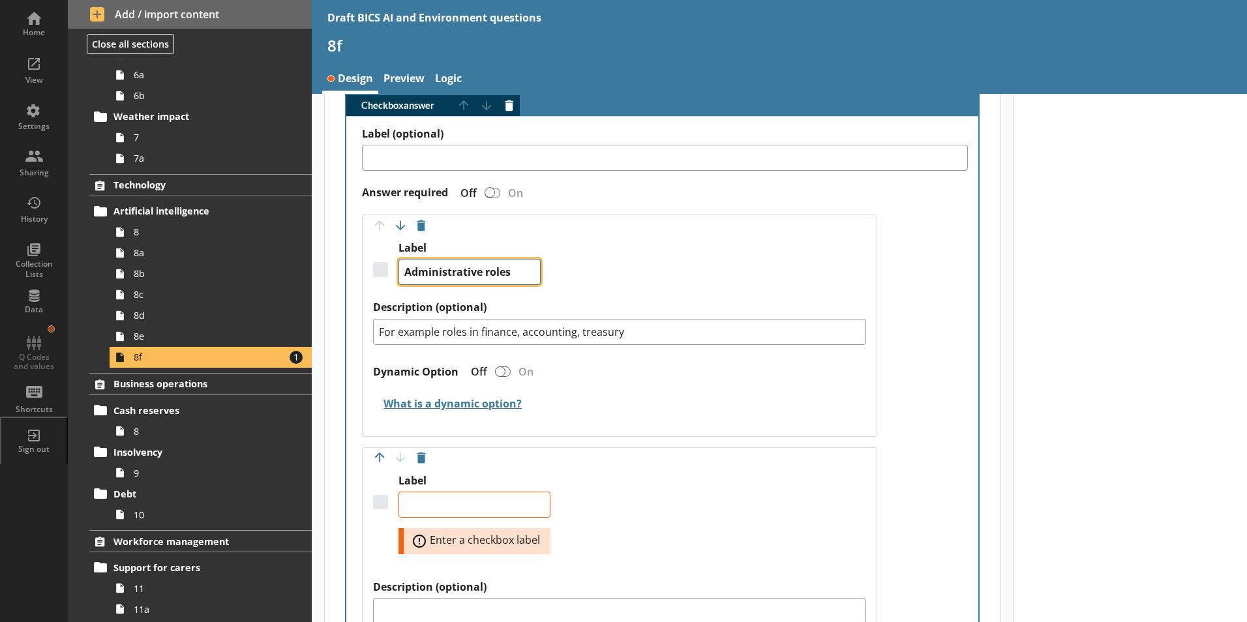
click at [512, 260] on textarea "Administrative roles" at bounding box center [470, 272] width 142 height 26
type textarea "Administrative role"
type textarea "x"
type textarea "Administrative rol"
type textarea "x"
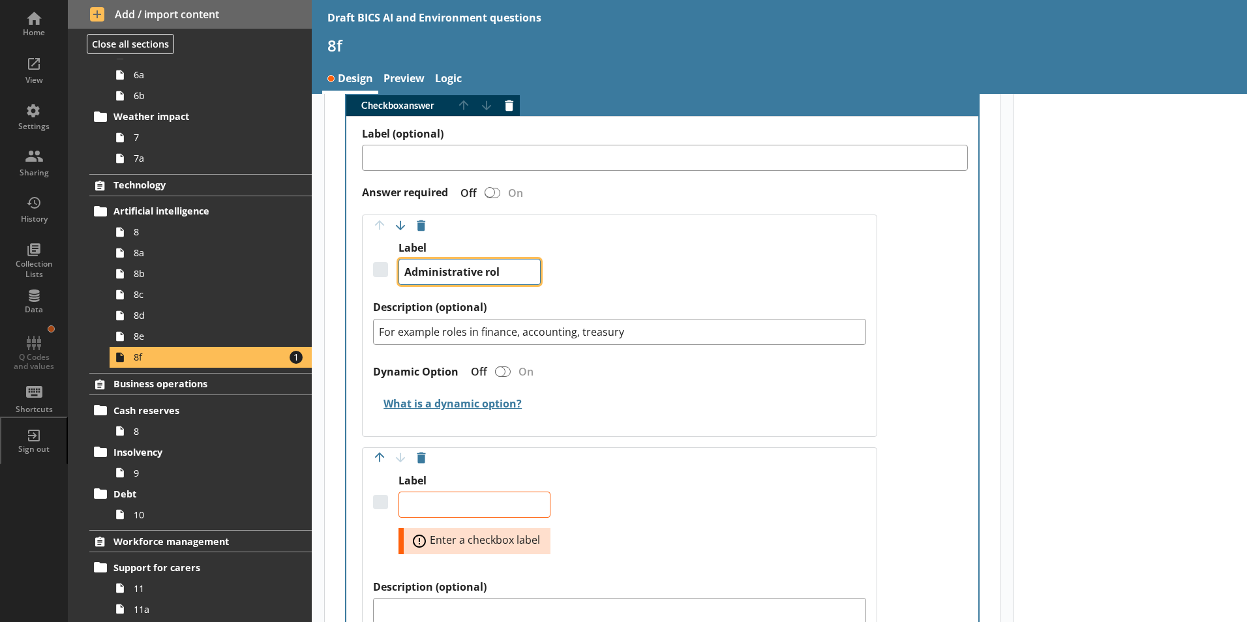
type textarea "Administrative ro"
type textarea "x"
type textarea "Administrative r"
type textarea "x"
type textarea "Administrative"
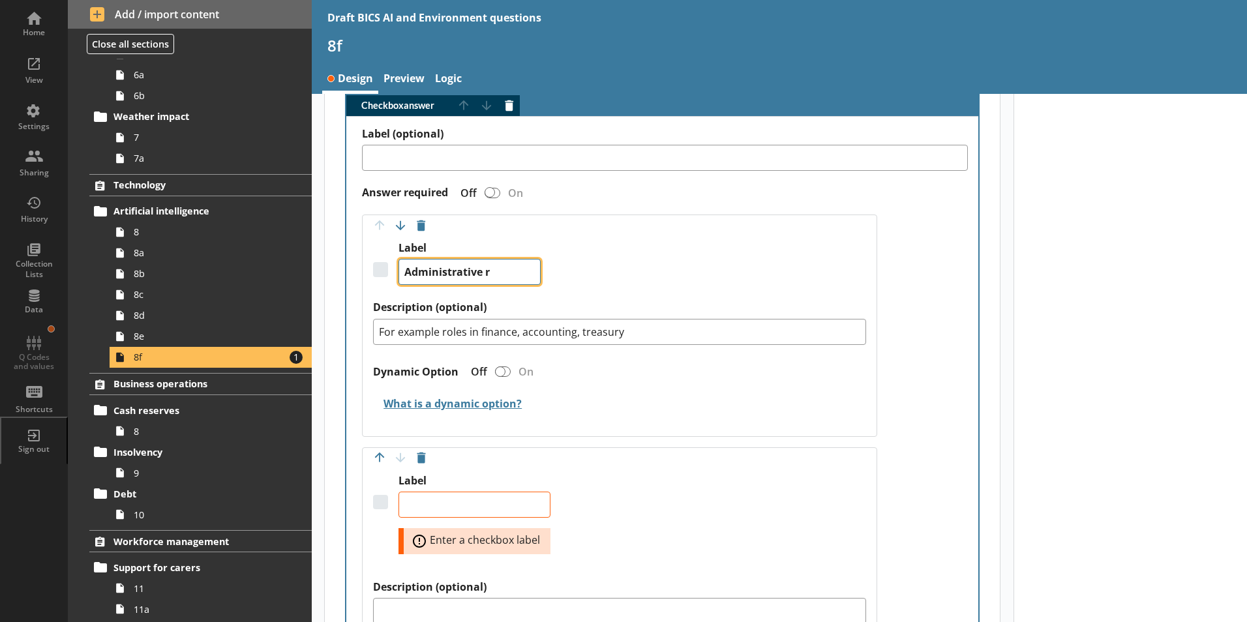
type textarea "x"
type textarea "Administrative"
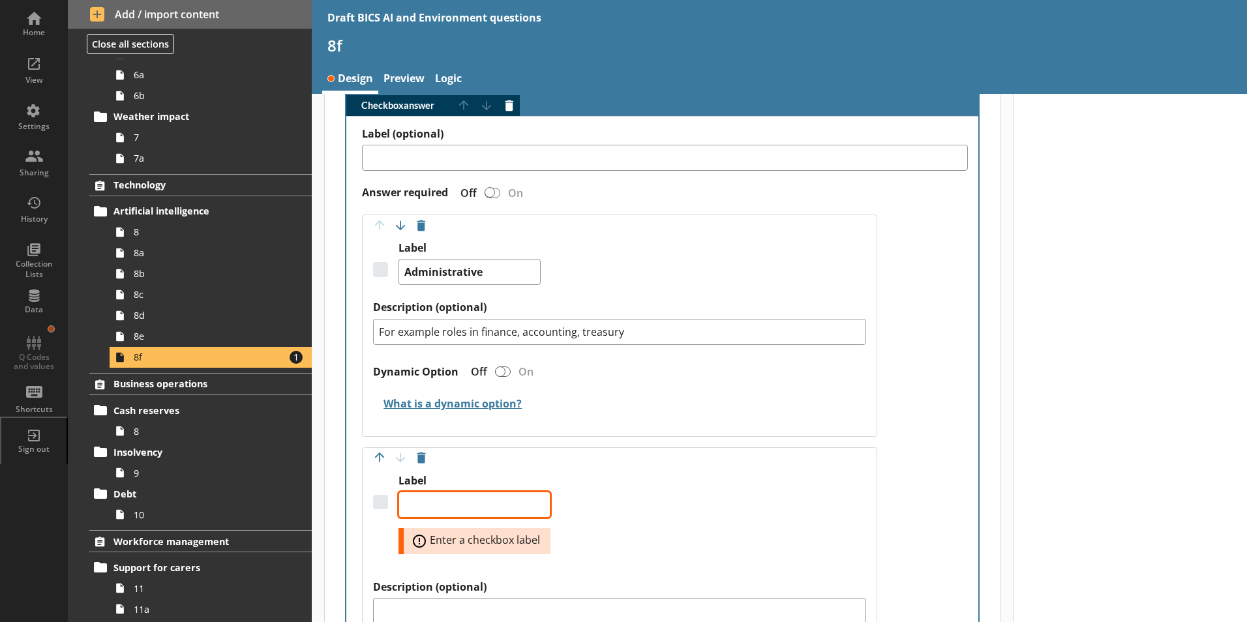
click at [440, 492] on textarea "Label" at bounding box center [475, 505] width 152 height 26
type textarea "x"
type textarea "C"
type textarea "x"
type textarea "Cu"
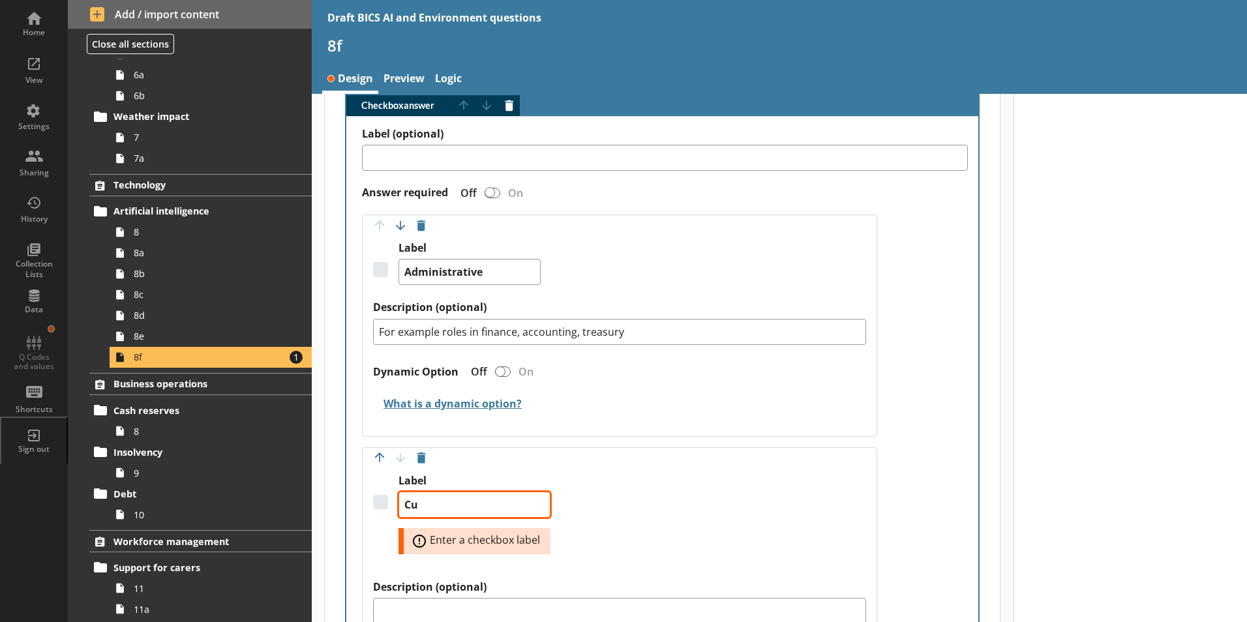
type textarea "x"
type textarea "Cus"
type textarea "x"
type textarea "Cust"
type textarea "x"
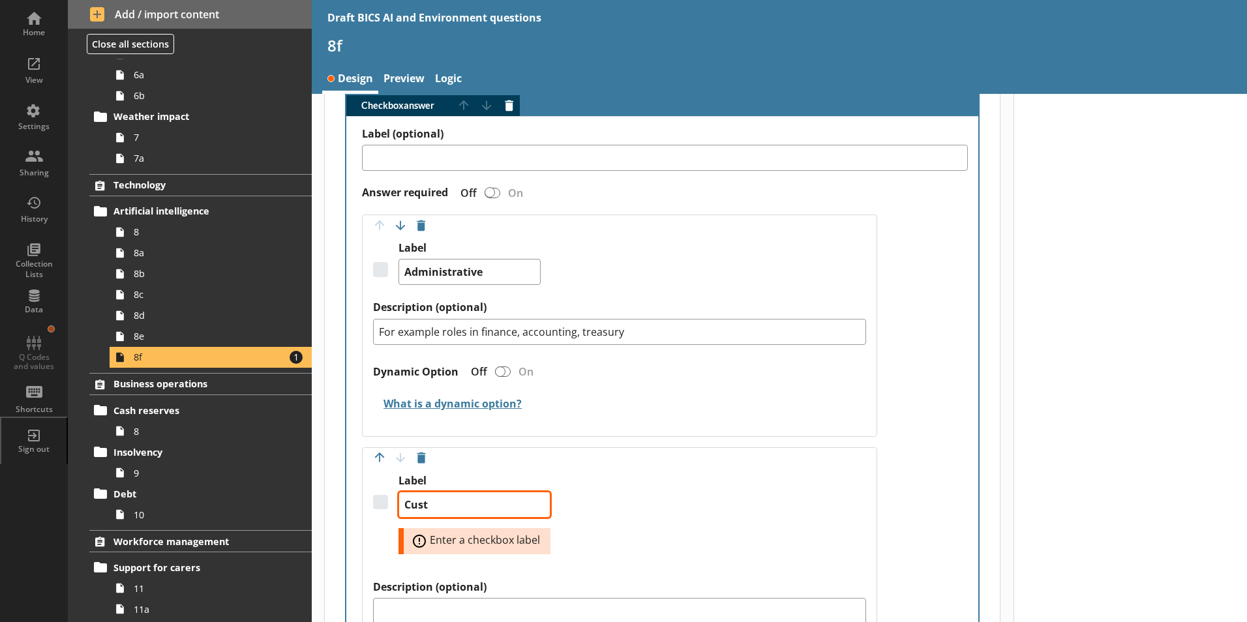
type textarea "Custo"
type textarea "x"
type textarea "Custom"
type textarea "x"
type textarea "Custome"
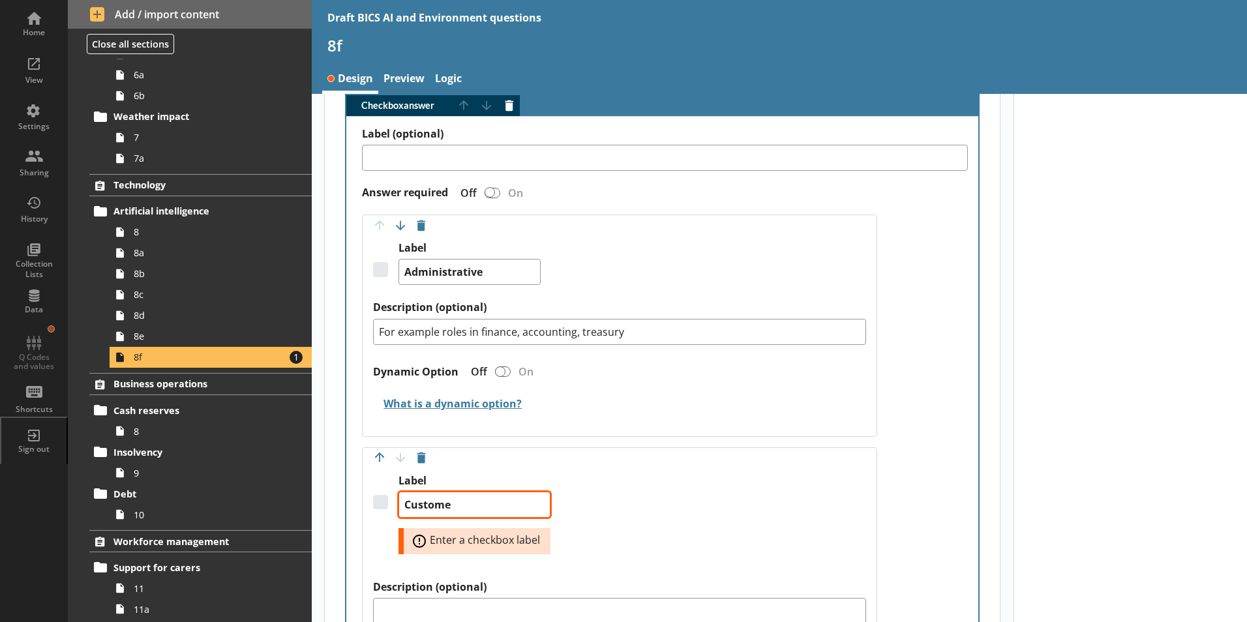
type textarea "x"
type textarea "Customer"
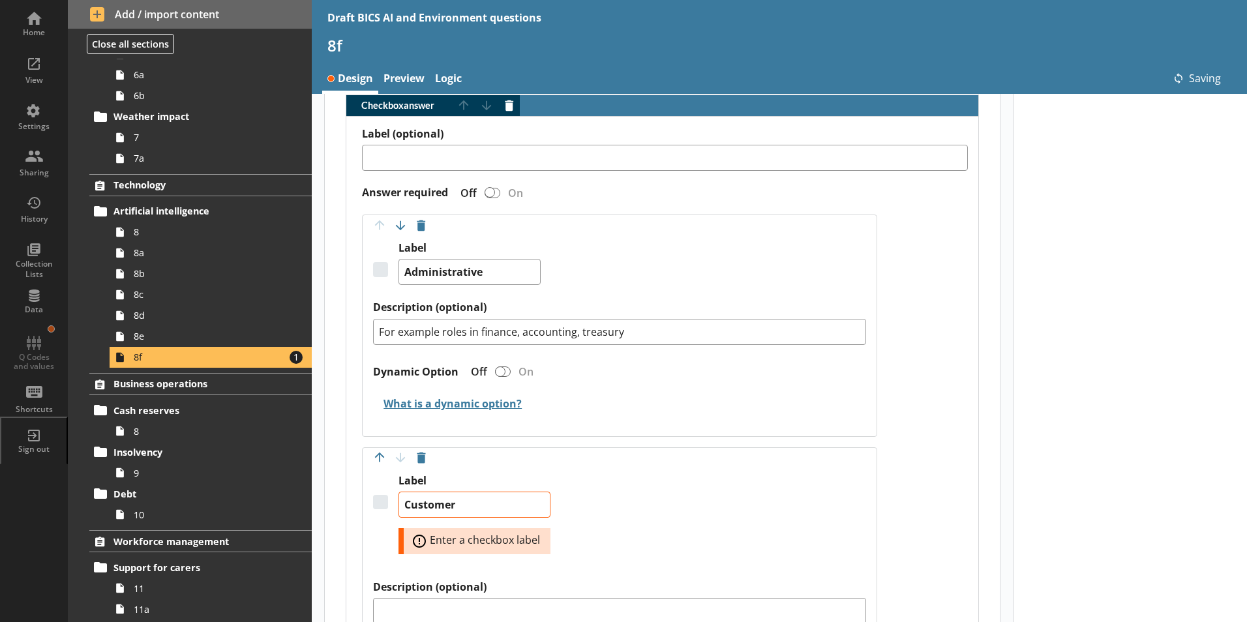
type textarea "x"
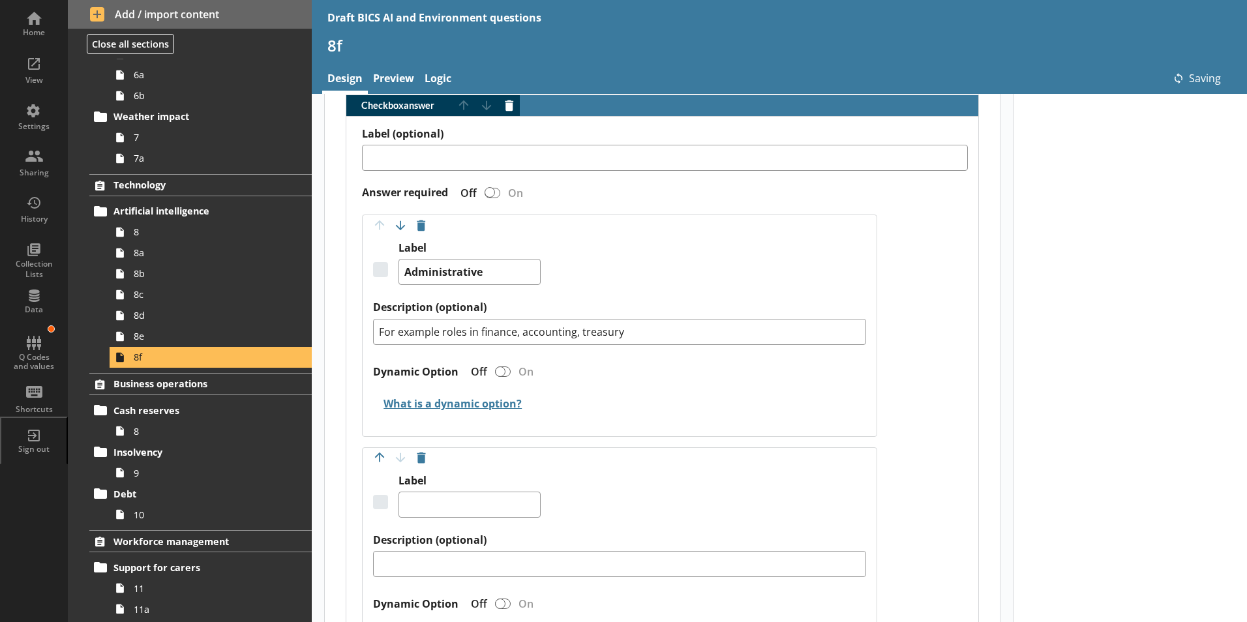
type textarea "x"
type textarea "Customer"
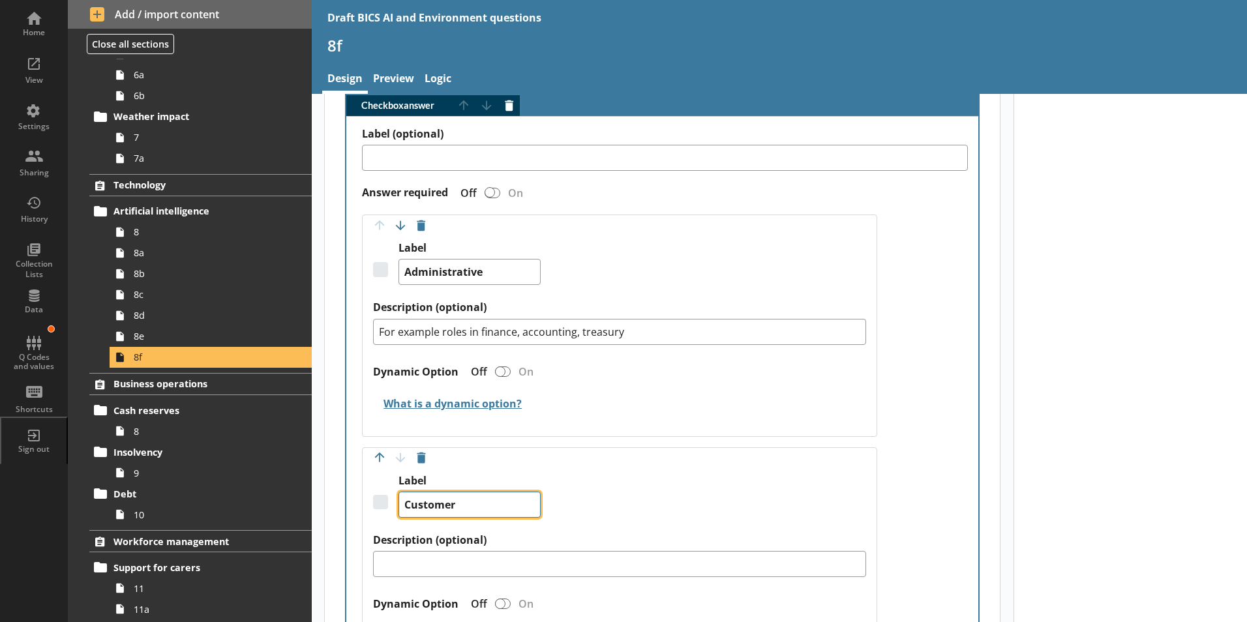
type textarea "x"
type textarea "Customer"
type textarea "x"
type textarea "Customer s"
type textarea "x"
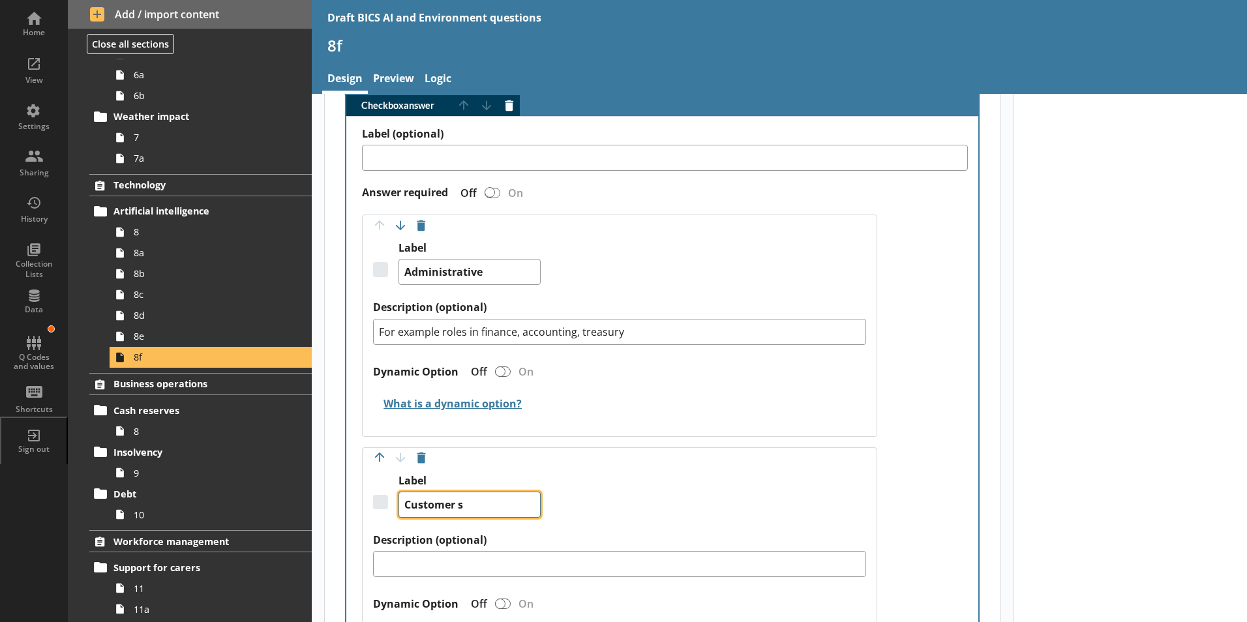
type textarea "Customer se"
type textarea "x"
type textarea "Customer ser"
type textarea "x"
type textarea "Customer serv"
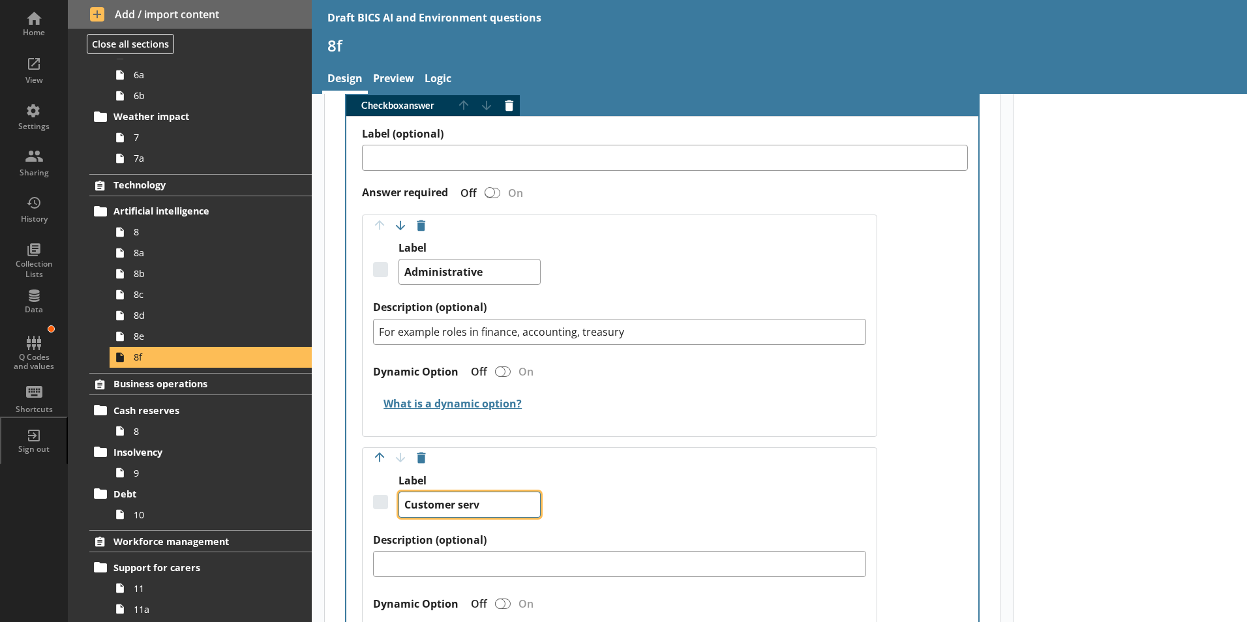
type textarea "x"
type textarea "Customer servi"
type textarea "x"
type textarea "Customer servic"
type textarea "x"
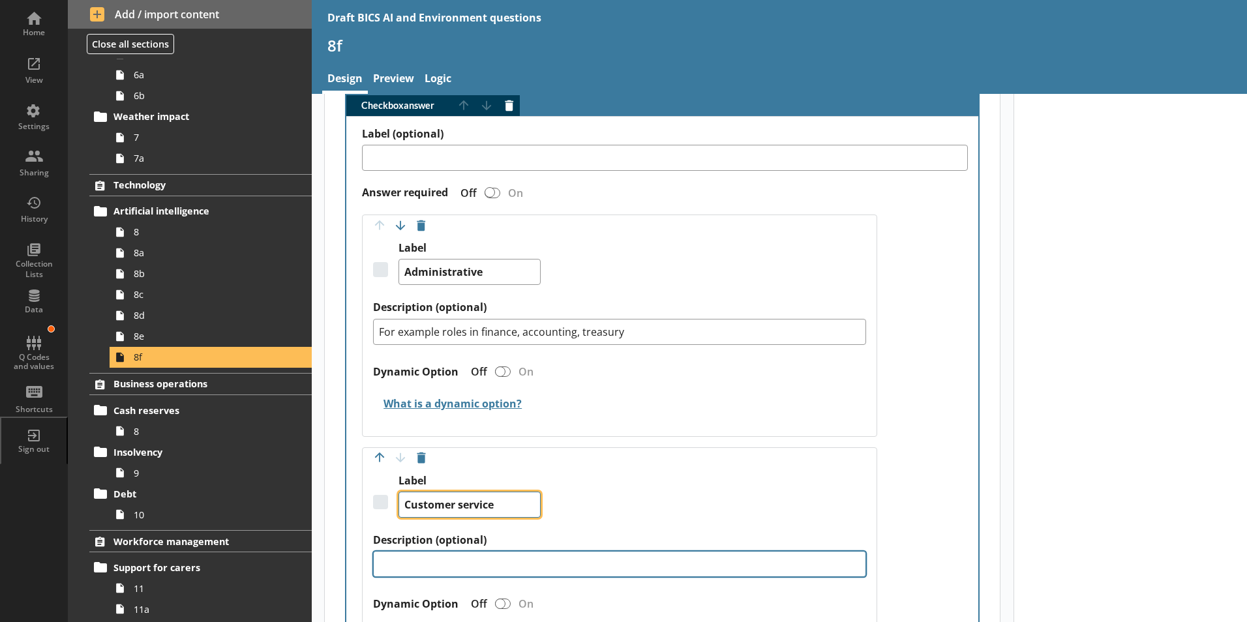
type textarea "Customer service"
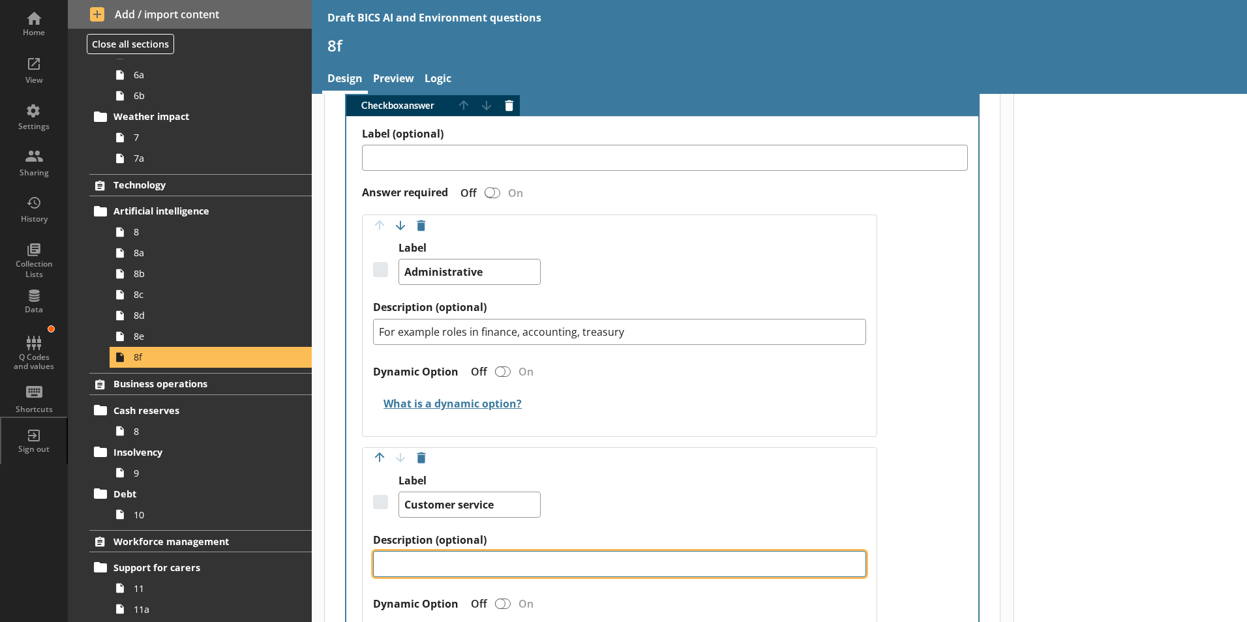
click at [404, 552] on textarea "Description (optional)" at bounding box center [619, 564] width 493 height 26
type textarea "x"
type textarea "F"
type textarea "x"
type textarea "Fo"
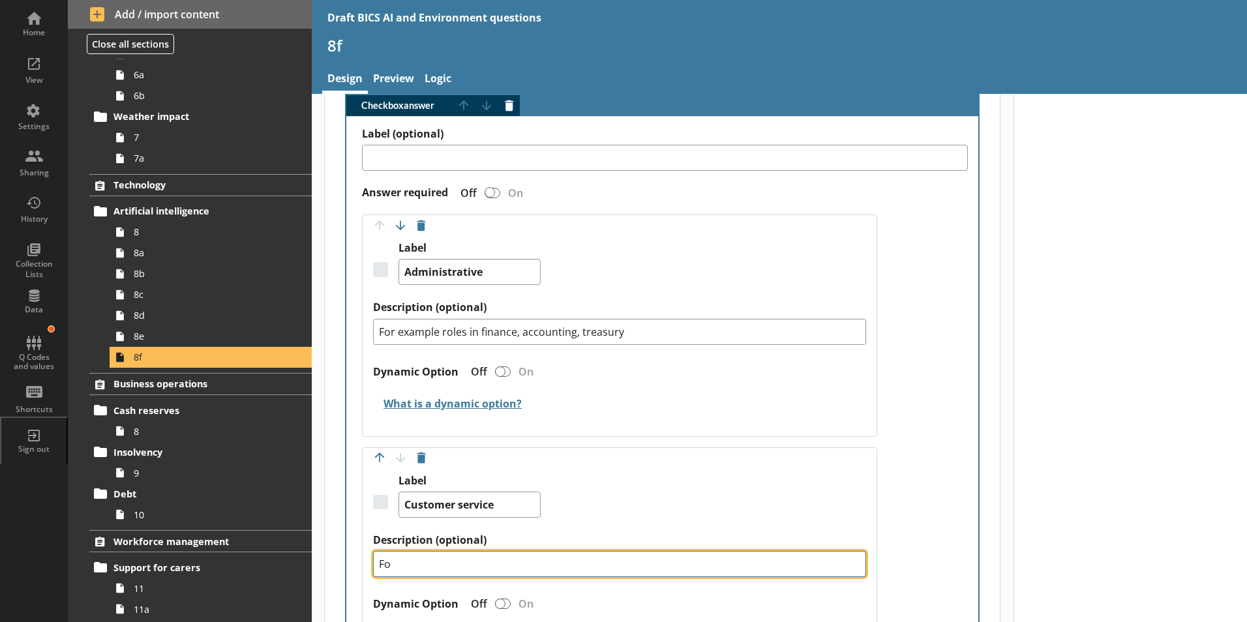
type textarea "x"
type textarea "For"
type textarea "x"
type textarea "For"
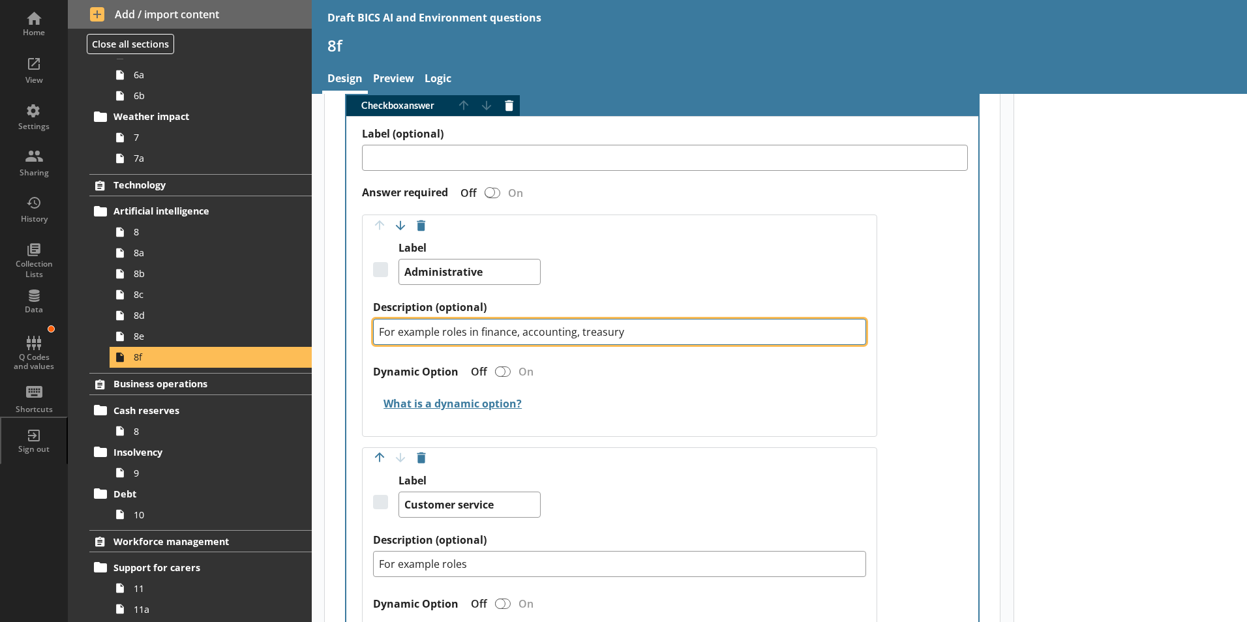
click at [441, 320] on textarea "For example roles in finance, accounting, treasury" at bounding box center [619, 332] width 493 height 26
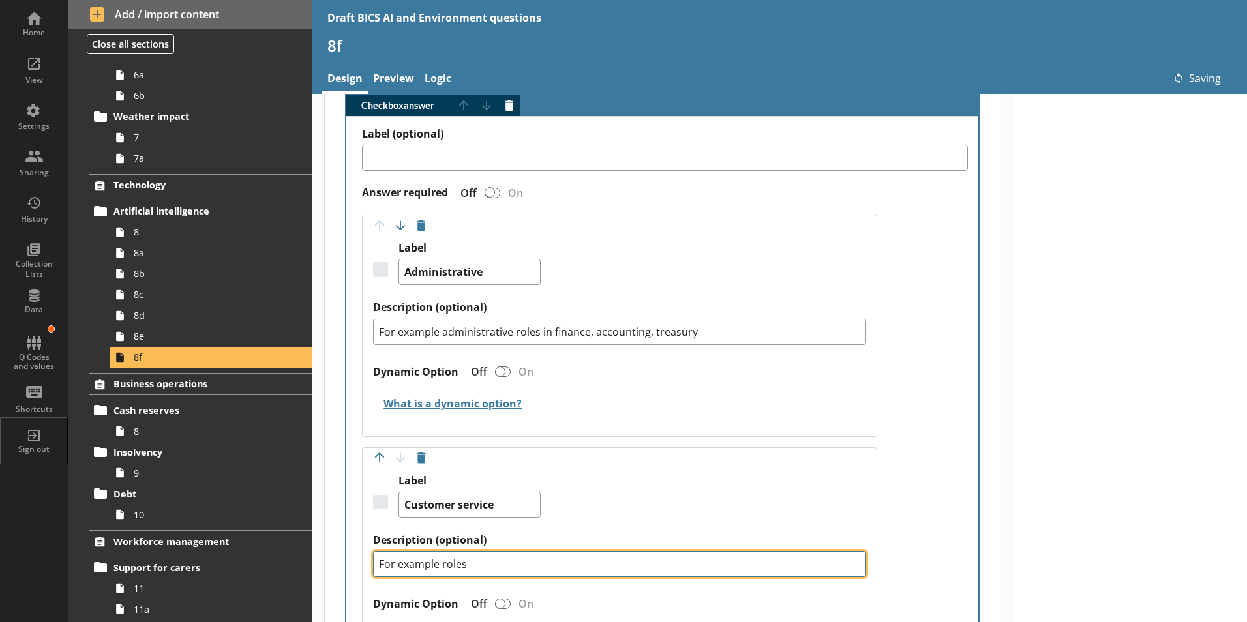
click at [486, 551] on textarea "For example roles" at bounding box center [619, 564] width 493 height 26
click at [725, 551] on textarea "For example customer service roles in call centres" at bounding box center [619, 564] width 493 height 26
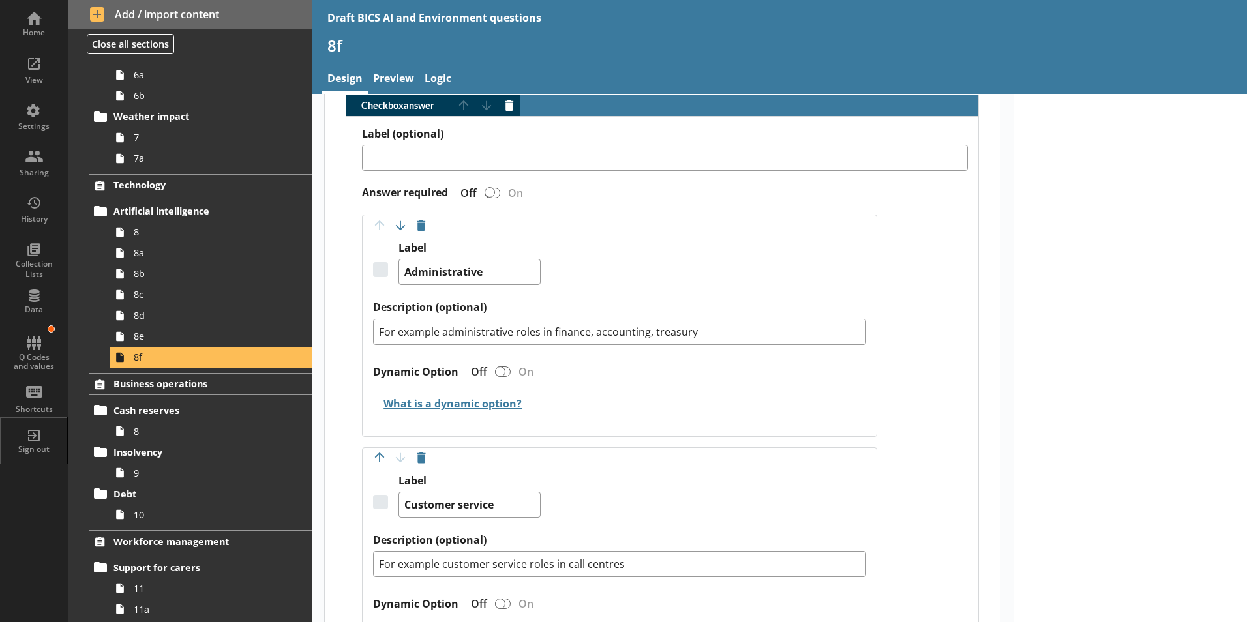
click at [727, 593] on div "Dynamic Option Off On" at bounding box center [619, 607] width 493 height 29
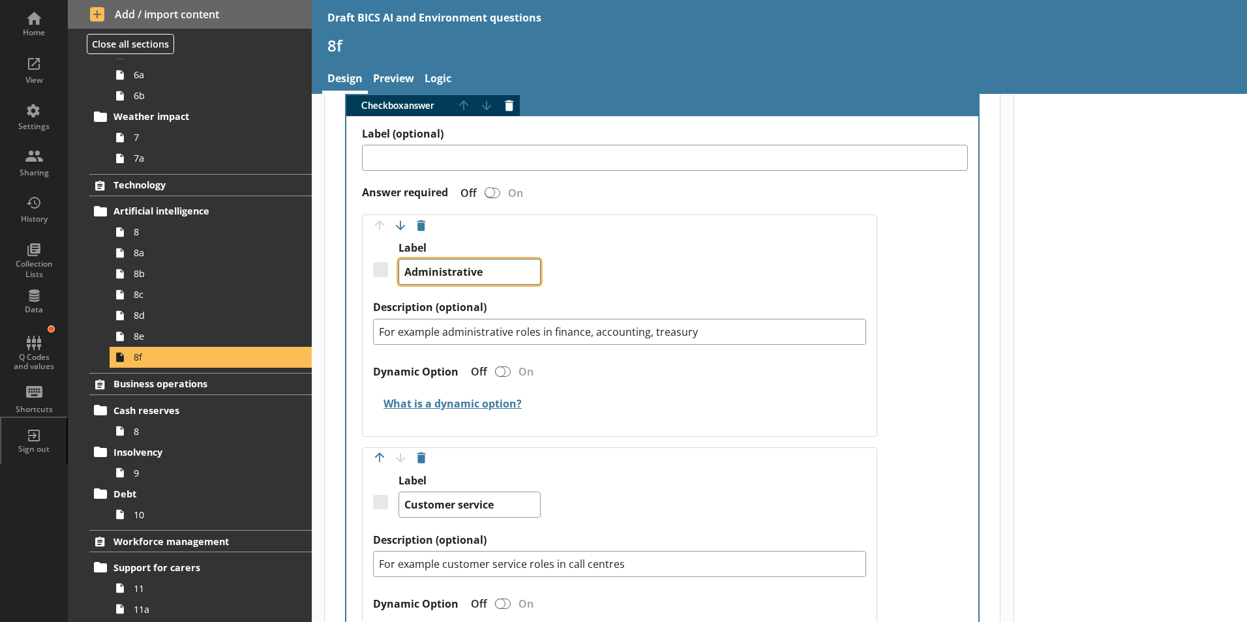
click at [483, 262] on textarea "Administrative" at bounding box center [470, 272] width 142 height 26
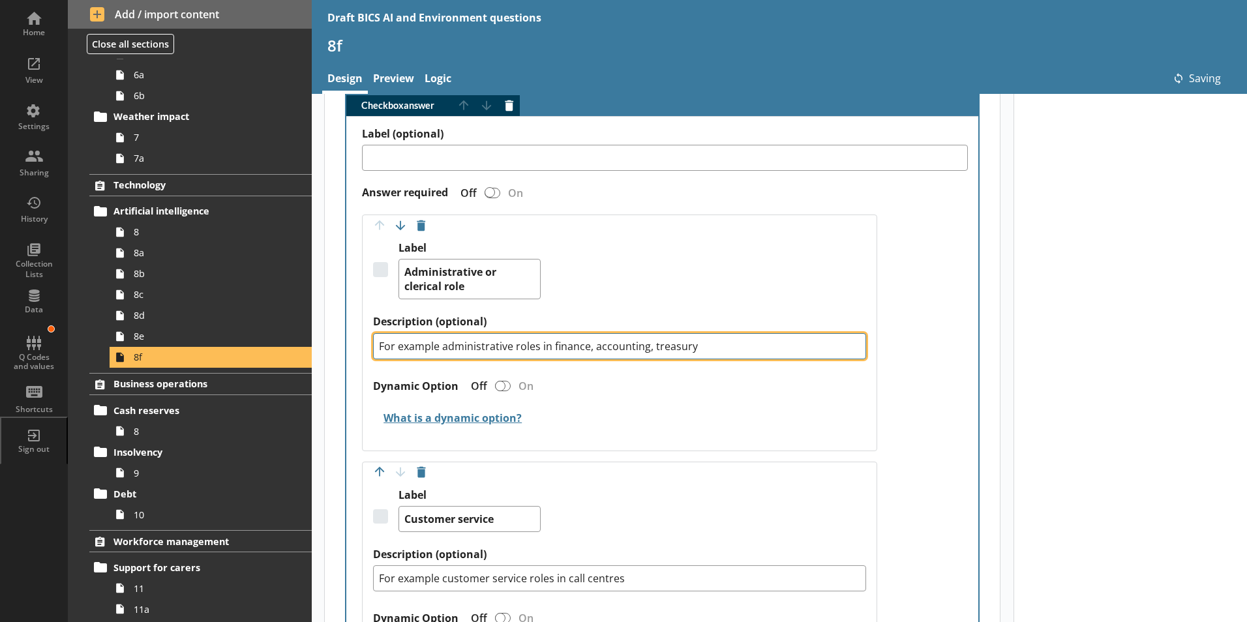
drag, startPoint x: 514, startPoint y: 334, endPoint x: 538, endPoint y: 335, distance: 24.1
click at [538, 335] on textarea "For example administrative roles in finance, accounting, treasury" at bounding box center [619, 346] width 493 height 26
click at [588, 333] on textarea "For example administrative occupations in finance, accounting, treasury" at bounding box center [619, 346] width 493 height 26
click at [728, 333] on textarea "For example administrative occupations in government, finance, accounting, trea…" at bounding box center [619, 346] width 493 height 26
drag, startPoint x: 694, startPoint y: 333, endPoint x: 746, endPoint y: 332, distance: 51.5
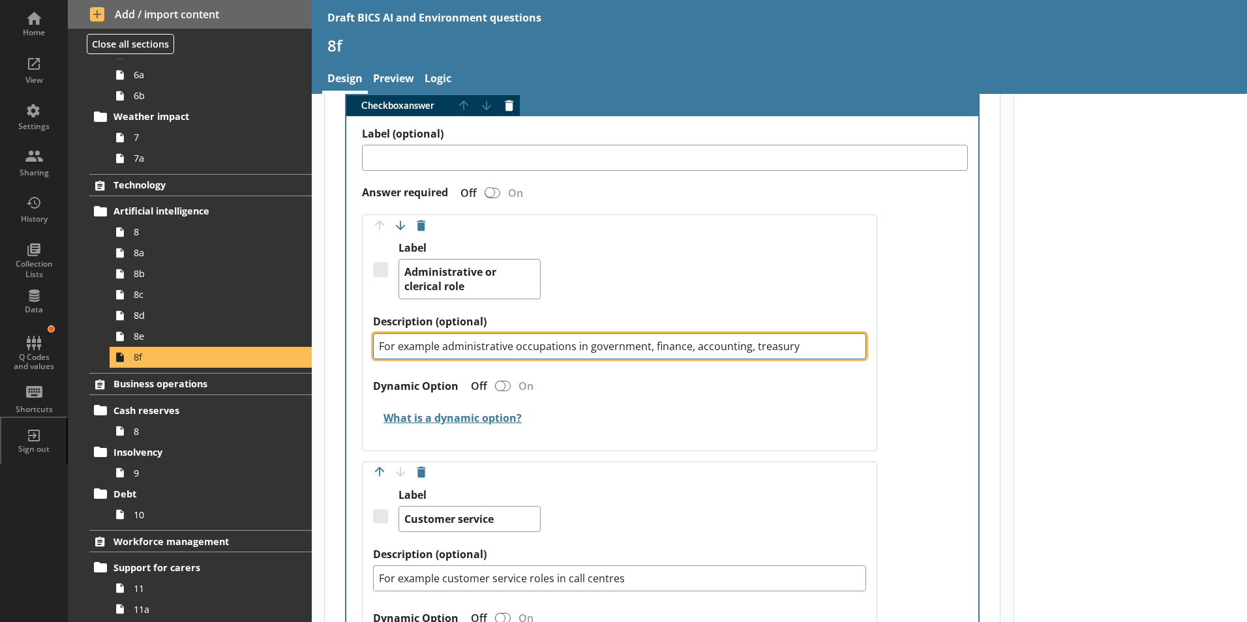
click at [746, 333] on textarea "For example administrative occupations in government, finance, accounting, trea…" at bounding box center [619, 346] width 493 height 26
